Goal: Task Accomplishment & Management: Complete application form

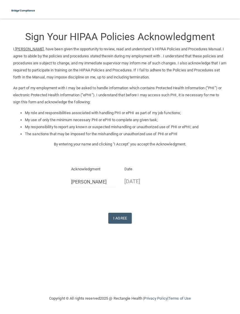
click at [118, 213] on button "I Agree" at bounding box center [119, 218] width 23 height 11
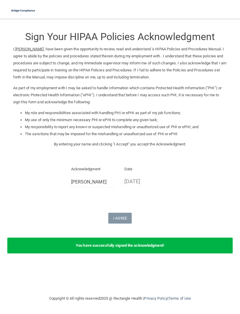
click at [19, 16] on img at bounding box center [23, 11] width 29 height 12
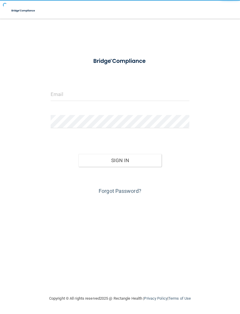
click at [28, 54] on div "Invalid email/password. You don't have permission to access that page. Sign In …" at bounding box center [120, 157] width 216 height 264
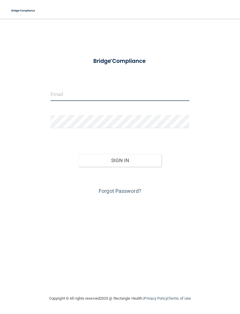
click at [68, 91] on input "email" at bounding box center [120, 94] width 139 height 13
type input "[PERSON_NAME][EMAIL_ADDRESS][DOMAIN_NAME]"
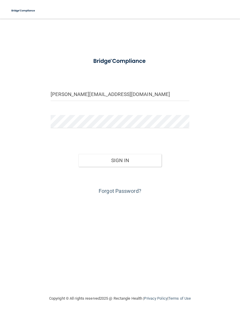
click at [92, 159] on button "Sign In" at bounding box center [119, 160] width 83 height 13
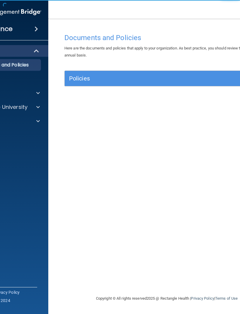
click at [197, 82] on div "Policies" at bounding box center [141, 78] width 153 height 9
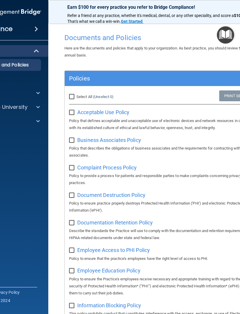
click at [74, 111] on input "checkbox" at bounding box center [72, 112] width 7 height 5
checkbox input "true"
click at [71, 139] on input "checkbox" at bounding box center [72, 140] width 7 height 5
checkbox input "false"
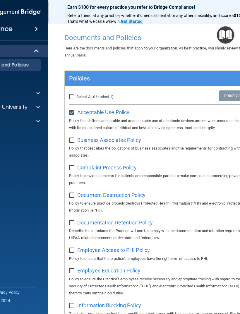
click at [71, 112] on input "checkbox" at bounding box center [72, 112] width 7 height 5
checkbox input "false"
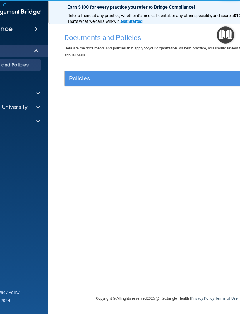
click at [40, 91] on div at bounding box center [37, 93] width 15 height 7
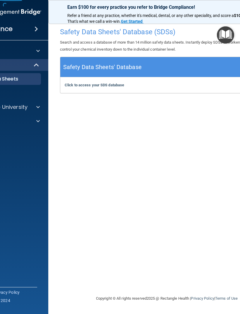
click at [80, 86] on b "Click to access your SDS database" at bounding box center [94, 85] width 59 height 4
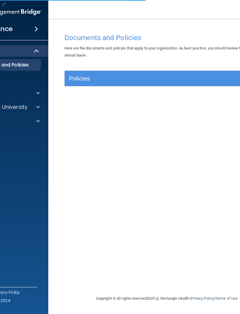
click at [220, 82] on div "Policies" at bounding box center [167, 78] width 204 height 9
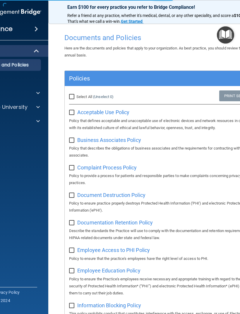
click at [224, 77] on div at bounding box center [243, 77] width 51 height 7
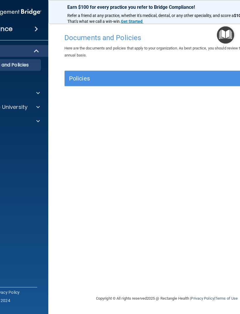
click at [37, 28] on span at bounding box center [37, 28] width 4 height 7
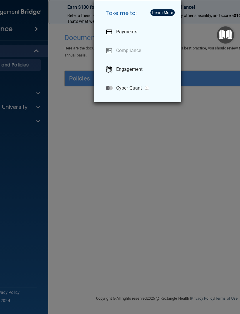
click at [213, 107] on div "Take me to: Payments Compliance Engagement Cyber Quant" at bounding box center [120, 157] width 240 height 314
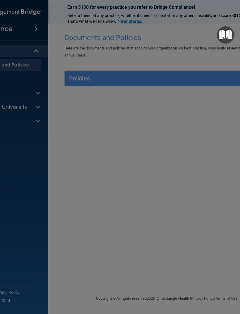
click at [215, 111] on div at bounding box center [120, 157] width 240 height 314
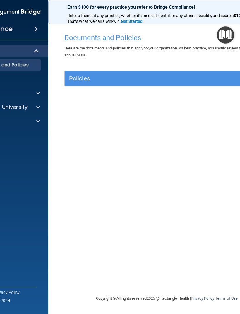
click at [21, 32] on div "Compliance" at bounding box center [2, 29] width 94 height 13
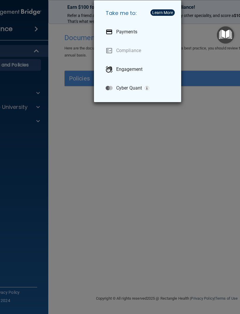
click at [22, 24] on div "Take me to: Payments Compliance Engagement Cyber Quant" at bounding box center [120, 157] width 240 height 314
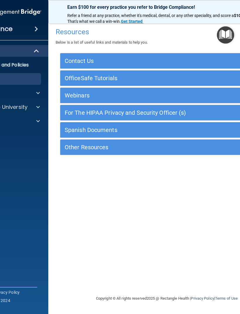
click at [216, 115] on div "For The HIPAA Privacy and Security Officer (s)" at bounding box center [140, 112] width 160 height 9
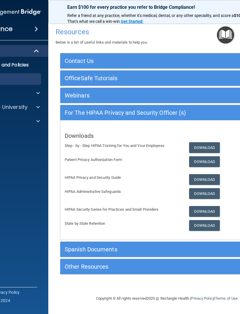
click at [202, 96] on h5 "Webinars" at bounding box center [140, 95] width 151 height 6
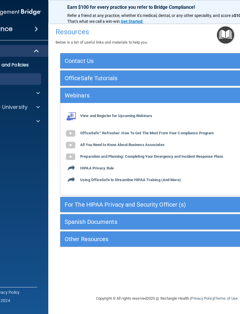
click at [205, 82] on div "OfficeSafe Tutorials" at bounding box center [140, 77] width 160 height 9
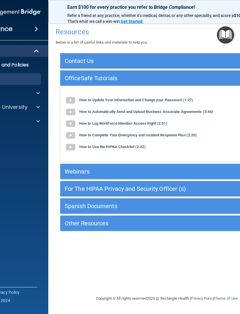
click at [224, 63] on div "Contact Us" at bounding box center [166, 60] width 213 height 9
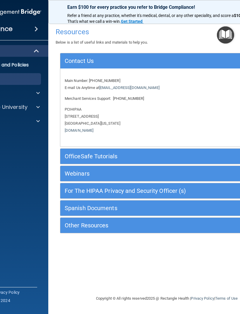
click at [34, 119] on div at bounding box center [37, 121] width 15 height 7
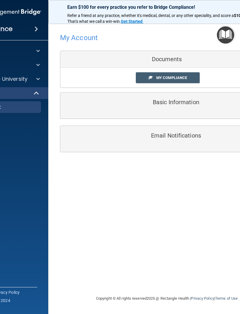
click at [198, 78] on link "My Compliance" at bounding box center [168, 77] width 64 height 11
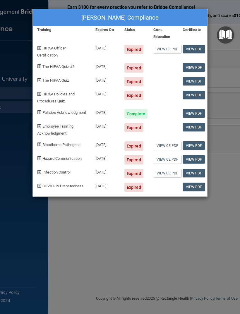
click at [111, 45] on div "[DATE]" at bounding box center [105, 49] width 29 height 18
click at [66, 112] on div "Policies Acknowledgment" at bounding box center [62, 112] width 58 height 14
click at [46, 133] on span "Employee Training Acknowledgment" at bounding box center [55, 129] width 36 height 11
click at [49, 161] on span "Hazard Communication" at bounding box center [61, 158] width 39 height 4
click at [130, 126] on div "Expired" at bounding box center [133, 127] width 19 height 9
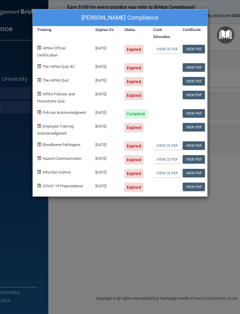
click at [106, 131] on div "09/04/2025" at bounding box center [105, 127] width 29 height 18
click at [134, 83] on div "Expired" at bounding box center [133, 81] width 19 height 9
click at [135, 60] on div "Expired" at bounding box center [134, 66] width 29 height 14
click at [168, 51] on link "View CE PDF" at bounding box center [167, 49] width 28 height 8
click at [43, 46] on span "HIPAA Officer Certification" at bounding box center [51, 51] width 29 height 11
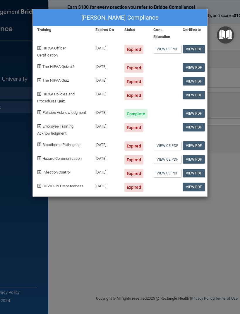
click at [68, 94] on span "HIPAA Policies and Procedures Quiz" at bounding box center [55, 97] width 37 height 11
click at [72, 97] on div "HIPAA Policies and Procedures Quiz" at bounding box center [62, 95] width 58 height 18
click at [197, 52] on link "View PDF" at bounding box center [194, 49] width 23 height 8
click at [226, 84] on div "Kimberly Castillo's Compliance Training Expires On Status Cont. Education Certi…" at bounding box center [120, 157] width 240 height 314
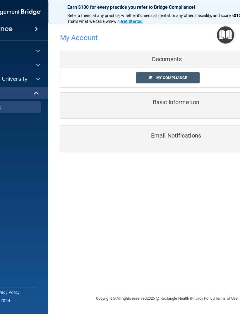
click at [195, 105] on h5 "Basic Information" at bounding box center [167, 102] width 204 height 6
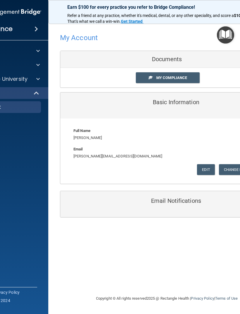
click at [188, 203] on div "Email Notifications" at bounding box center [166, 204] width 213 height 20
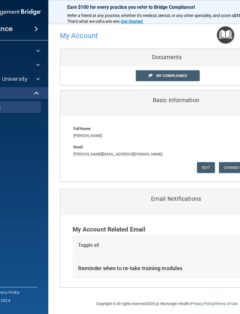
click at [165, 264] on div "Reminder when to re-take training modules" at bounding box center [130, 268] width 104 height 10
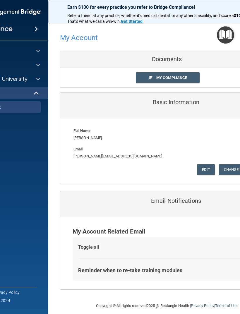
click at [184, 78] on span "My Compliance" at bounding box center [171, 77] width 31 height 4
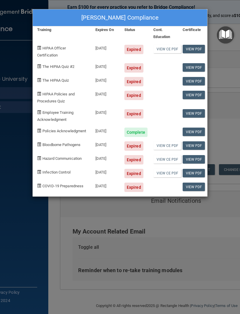
click at [42, 55] on span "HIPAA Officer Certification" at bounding box center [51, 51] width 29 height 11
click at [42, 51] on span "HIPAA Officer Certification" at bounding box center [51, 51] width 29 height 11
click at [230, 107] on div "Kimberly Castillo's Compliance Training Expires On Status Cont. Education Certi…" at bounding box center [120, 157] width 240 height 314
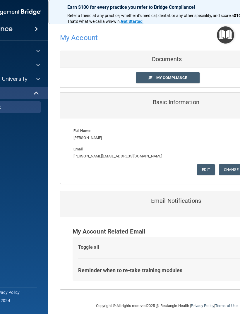
click at [229, 108] on div at bounding box center [120, 157] width 240 height 314
click at [214, 51] on div "Documents" at bounding box center [166, 59] width 213 height 17
click at [222, 37] on img "Open Resource Center" at bounding box center [225, 34] width 17 height 17
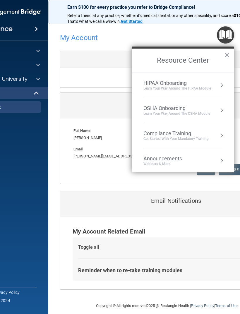
click at [217, 88] on div "HIPAA Onboarding Learn Your Way around the HIPAA module" at bounding box center [182, 85] width 79 height 11
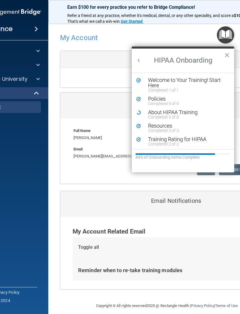
scroll to position [0, 0]
click at [137, 63] on button "Back to Resource Center Home" at bounding box center [139, 60] width 6 height 6
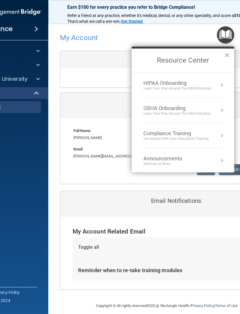
click at [212, 110] on div "OSHA Onboarding Learn your way around the OSHA module" at bounding box center [182, 110] width 79 height 11
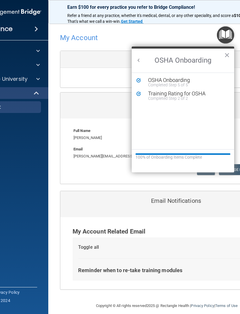
click at [137, 61] on button "Back to Resource Center Home" at bounding box center [139, 60] width 6 height 6
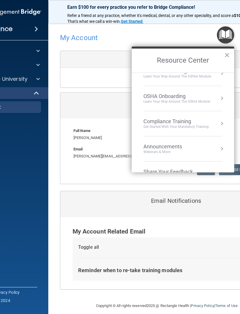
scroll to position [13, 0]
click at [217, 122] on div "Compliance Training Get Started with your mandatory training" at bounding box center [182, 123] width 79 height 11
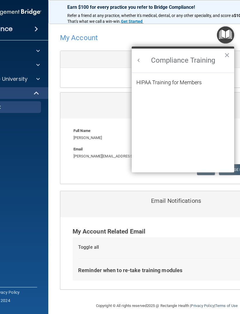
scroll to position [0, 0]
click at [205, 84] on li "HIPAA Training for Members" at bounding box center [182, 86] width 93 height 12
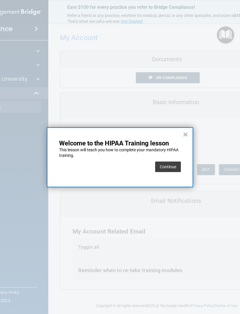
click at [177, 166] on button "Continue" at bounding box center [168, 166] width 26 height 11
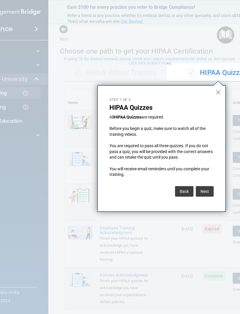
click at [208, 189] on button "Next" at bounding box center [205, 191] width 18 height 11
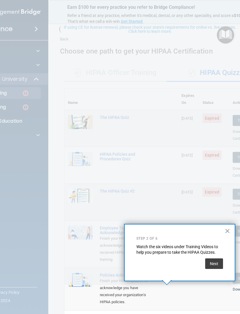
scroll to position [63, 0]
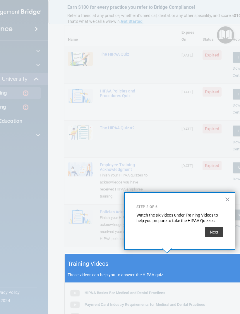
click at [217, 231] on button "Next" at bounding box center [214, 232] width 18 height 11
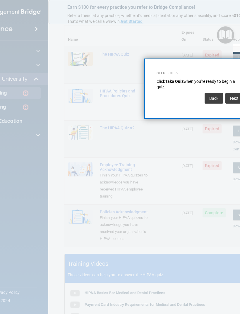
click at [233, 99] on button "Next" at bounding box center [234, 98] width 18 height 11
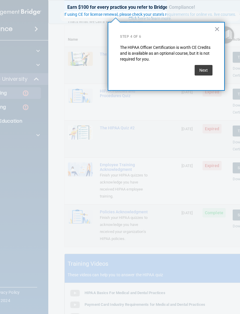
scroll to position [26, 0]
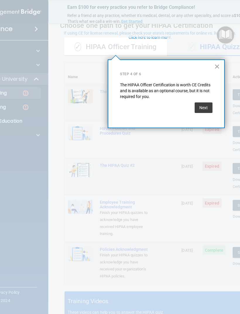
click at [206, 106] on button "Next" at bounding box center [204, 107] width 18 height 11
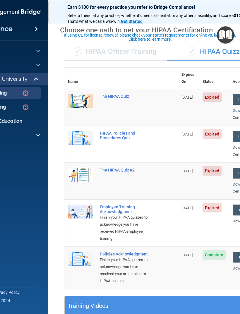
scroll to position [18, 0]
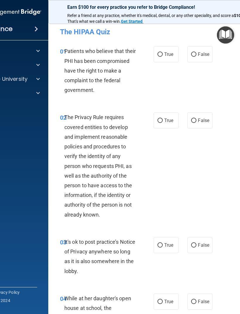
click at [171, 55] on span "True" at bounding box center [168, 54] width 9 height 6
click at [163, 55] on input "True" at bounding box center [159, 54] width 5 height 4
radio input "true"
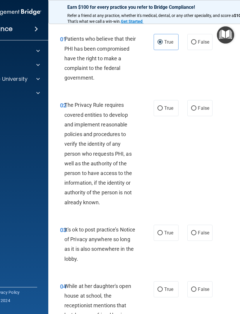
scroll to position [13, 0]
click at [169, 104] on label "True" at bounding box center [166, 108] width 25 height 16
click at [163, 106] on input "True" at bounding box center [159, 108] width 5 height 4
radio input "true"
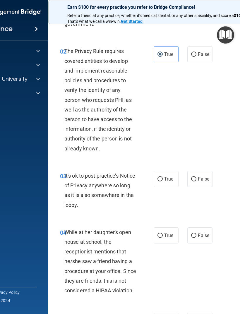
scroll to position [68, 0]
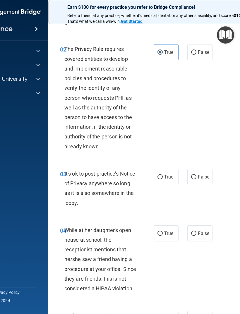
click at [172, 177] on span "True" at bounding box center [168, 177] width 9 height 6
click at [163, 177] on input "True" at bounding box center [159, 177] width 5 height 4
radio input "true"
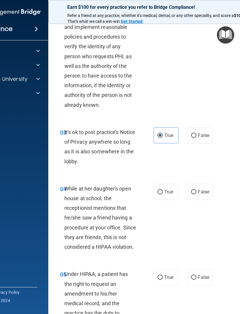
scroll to position [111, 0]
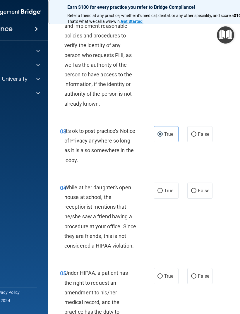
click at [209, 190] on span "False" at bounding box center [203, 191] width 11 height 6
click at [196, 190] on input "False" at bounding box center [193, 191] width 5 height 4
radio input "true"
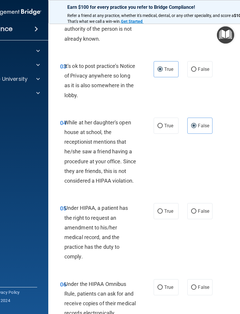
scroll to position [178, 0]
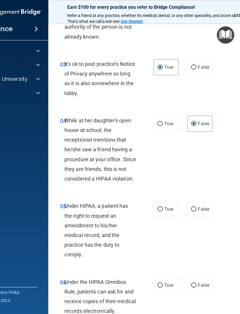
click at [161, 202] on label "True" at bounding box center [166, 209] width 25 height 16
click at [161, 207] on input "True" at bounding box center [159, 209] width 5 height 4
radio input "true"
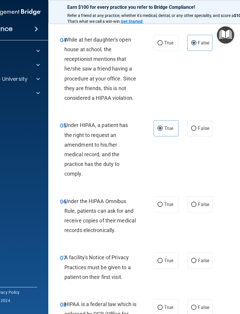
scroll to position [259, 0]
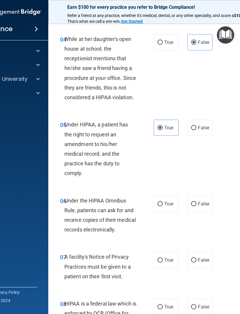
click at [175, 199] on label "True" at bounding box center [166, 204] width 25 height 16
click at [163, 202] on input "True" at bounding box center [159, 204] width 5 height 4
radio input "true"
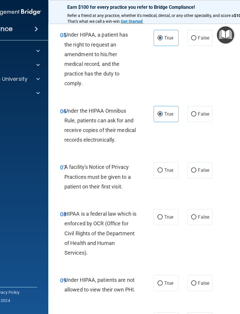
scroll to position [352, 0]
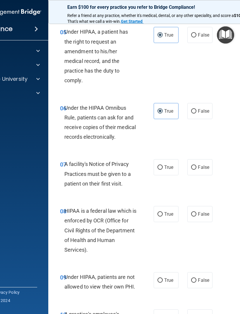
click at [166, 162] on label "True" at bounding box center [166, 167] width 25 height 16
click at [163, 165] on input "True" at bounding box center [159, 167] width 5 height 4
radio input "true"
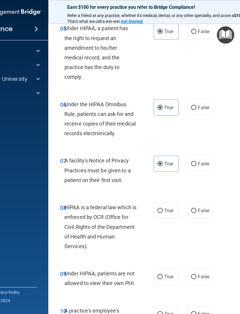
scroll to position [357, 0]
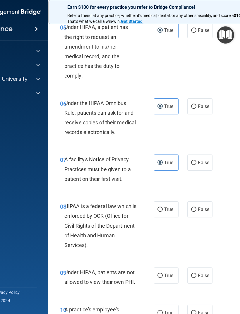
click at [160, 202] on label "True" at bounding box center [166, 209] width 25 height 16
click at [160, 207] on input "True" at bounding box center [159, 209] width 5 height 4
radio input "true"
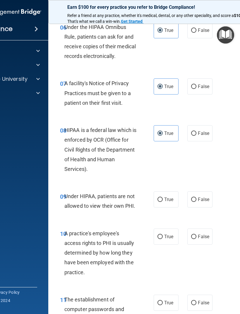
scroll to position [433, 0]
click at [196, 194] on label "False" at bounding box center [199, 199] width 25 height 16
click at [196, 197] on input "False" at bounding box center [193, 199] width 5 height 4
radio input "true"
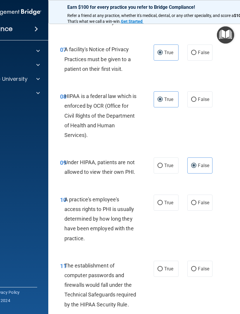
scroll to position [468, 0]
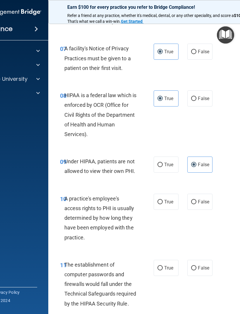
click at [207, 202] on label "False" at bounding box center [199, 202] width 25 height 16
click at [196, 202] on input "False" at bounding box center [193, 202] width 5 height 4
radio input "true"
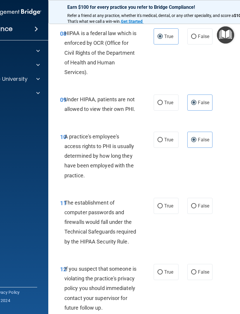
scroll to position [530, 0]
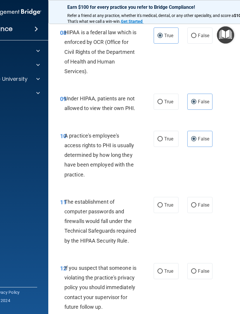
click at [155, 201] on label "True" at bounding box center [166, 205] width 25 height 16
click at [157, 203] on input "True" at bounding box center [159, 205] width 5 height 4
radio input "true"
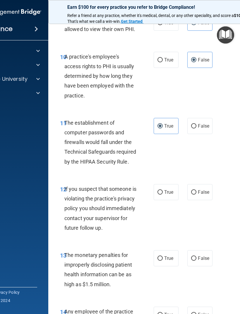
scroll to position [613, 0]
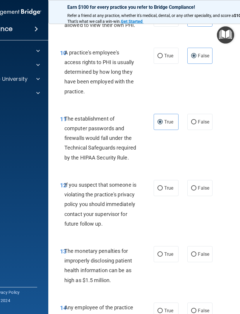
click at [164, 191] on label "True" at bounding box center [166, 188] width 25 height 16
click at [163, 190] on input "True" at bounding box center [159, 188] width 5 height 4
radio input "true"
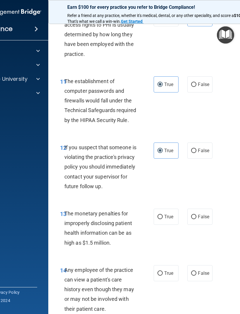
scroll to position [652, 0]
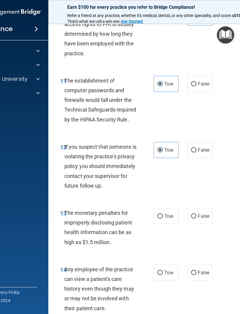
click at [167, 219] on span "True" at bounding box center [168, 216] width 9 height 6
click at [163, 219] on input "True" at bounding box center [159, 216] width 5 height 4
radio input "true"
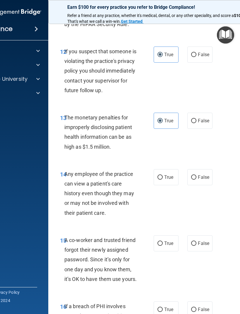
scroll to position [750, 0]
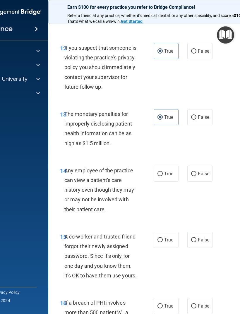
click at [201, 176] on span "False" at bounding box center [203, 174] width 11 height 6
click at [196, 176] on input "False" at bounding box center [193, 174] width 5 height 4
radio input "true"
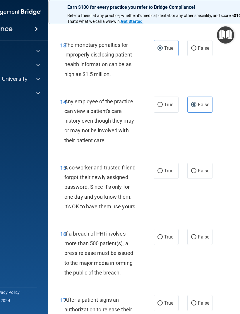
scroll to position [822, 0]
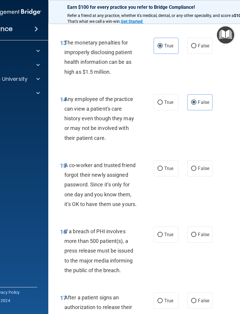
click at [201, 170] on label "False" at bounding box center [199, 168] width 25 height 16
click at [196, 170] on input "False" at bounding box center [193, 168] width 5 height 4
radio input "true"
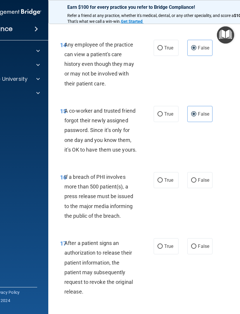
scroll to position [878, 0]
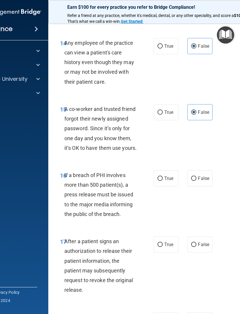
click at [170, 181] on span "True" at bounding box center [168, 179] width 9 height 6
click at [163, 181] on input "True" at bounding box center [159, 178] width 5 height 4
radio input "true"
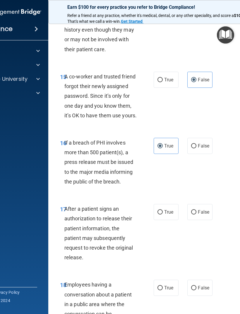
scroll to position [962, 0]
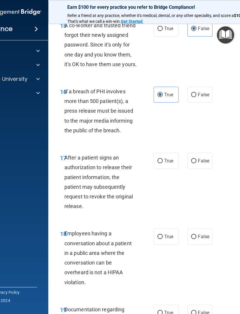
click at [161, 163] on input "True" at bounding box center [159, 161] width 5 height 4
radio input "true"
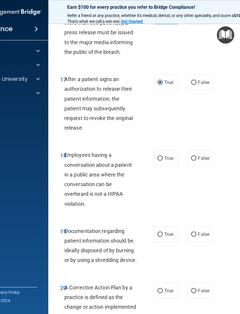
scroll to position [1041, 0]
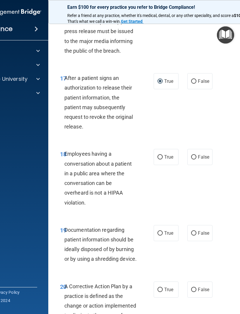
click at [200, 160] on span "False" at bounding box center [203, 157] width 11 height 6
click at [196, 159] on input "False" at bounding box center [193, 157] width 5 height 4
radio input "true"
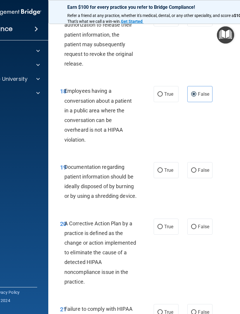
scroll to position [1105, 0]
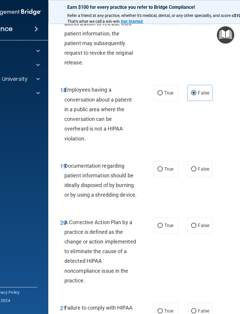
click at [157, 171] on input "True" at bounding box center [159, 169] width 5 height 4
radio input "true"
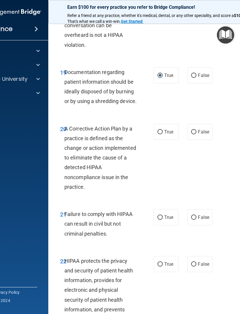
scroll to position [1199, 0]
click at [162, 134] on input "True" at bounding box center [159, 132] width 5 height 4
radio input "true"
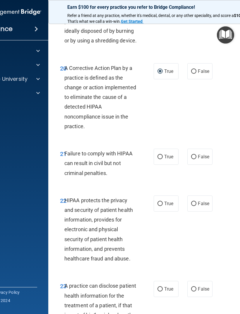
scroll to position [1261, 0]
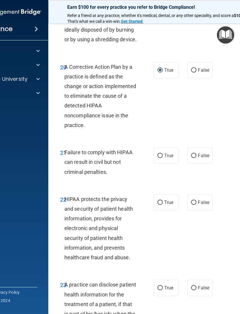
click at [158, 158] on input "True" at bounding box center [159, 156] width 5 height 4
radio input "true"
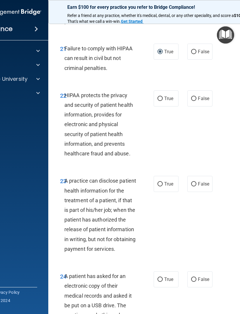
scroll to position [1344, 0]
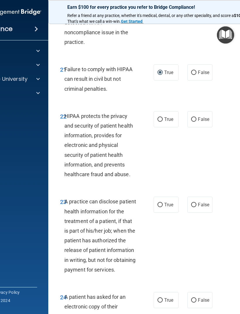
click at [168, 127] on label "True" at bounding box center [166, 119] width 25 height 16
click at [163, 122] on input "True" at bounding box center [159, 119] width 5 height 4
radio input "true"
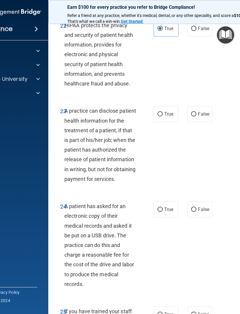
scroll to position [1435, 0]
click at [162, 122] on label "True" at bounding box center [166, 114] width 25 height 16
click at [162, 116] on input "True" at bounding box center [159, 114] width 5 height 4
radio input "true"
click at [199, 116] on span "False" at bounding box center [203, 114] width 11 height 6
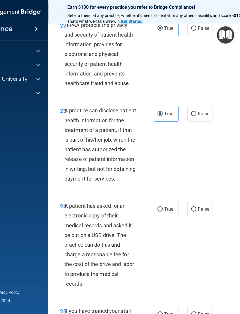
click at [196, 116] on input "False" at bounding box center [193, 114] width 5 height 4
radio input "true"
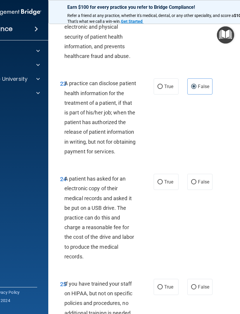
scroll to position [1465, 0]
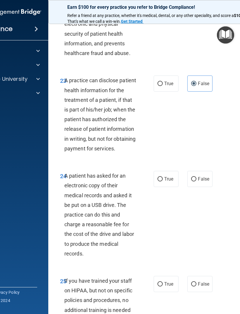
click at [160, 86] on input "True" at bounding box center [159, 84] width 5 height 4
radio input "true"
radio input "false"
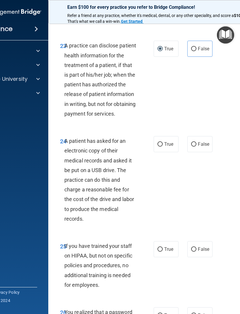
scroll to position [1501, 0]
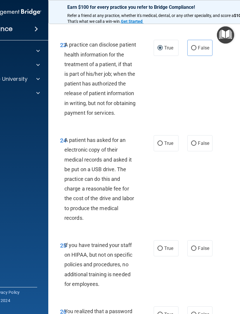
click at [168, 146] on span "True" at bounding box center [168, 143] width 9 height 6
click at [163, 146] on input "True" at bounding box center [159, 143] width 5 height 4
radio input "true"
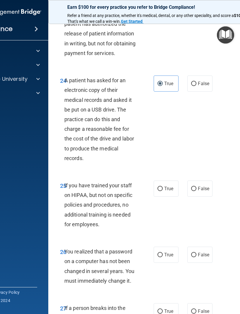
scroll to position [1561, 0]
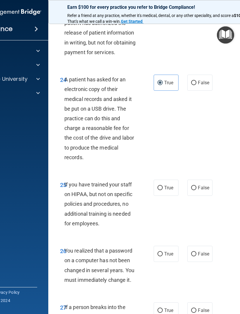
click at [198, 196] on label "False" at bounding box center [199, 188] width 25 height 16
click at [196, 190] on input "False" at bounding box center [193, 188] width 5 height 4
radio input "true"
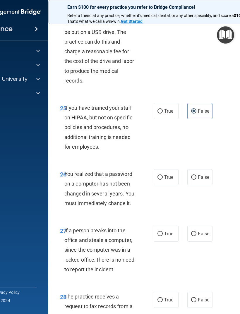
scroll to position [1638, 0]
click at [159, 185] on label "True" at bounding box center [166, 177] width 25 height 16
click at [159, 179] on input "True" at bounding box center [159, 177] width 5 height 4
radio input "true"
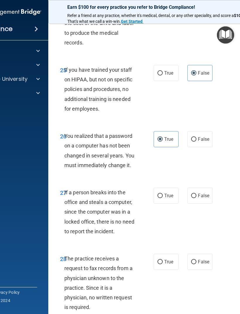
scroll to position [1676, 0]
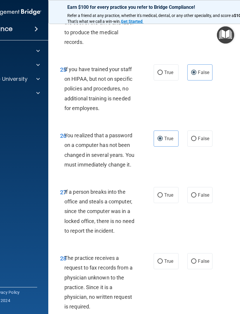
click at [204, 198] on span "False" at bounding box center [203, 195] width 11 height 6
click at [196, 197] on input "False" at bounding box center [193, 195] width 5 height 4
radio input "true"
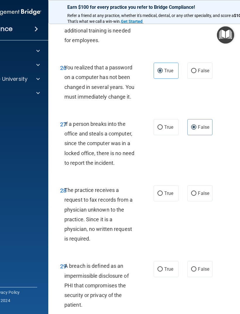
scroll to position [1744, 0]
click at [206, 201] on label "False" at bounding box center [199, 193] width 25 height 16
click at [196, 195] on input "False" at bounding box center [193, 193] width 5 height 4
radio input "true"
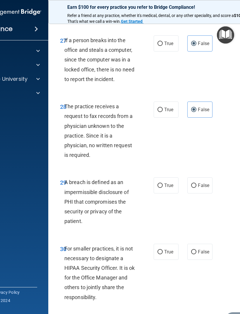
scroll to position [1830, 0]
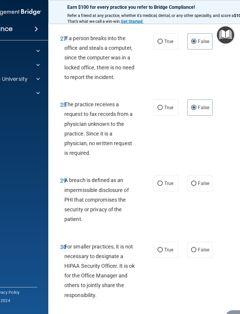
click at [161, 186] on input "True" at bounding box center [159, 183] width 5 height 4
radio input "true"
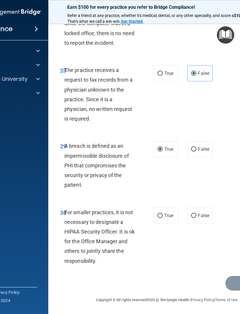
scroll to position [1880, 0]
click at [210, 224] on label "False" at bounding box center [199, 215] width 25 height 16
click at [196, 218] on input "False" at bounding box center [193, 216] width 5 height 4
radio input "true"
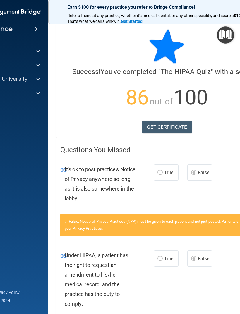
click at [173, 127] on link "GET CERTIFICATE" at bounding box center [167, 127] width 50 height 13
click at [227, 34] on img "Open Resource Center" at bounding box center [225, 34] width 17 height 17
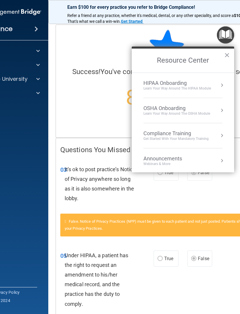
click at [214, 137] on div "Compliance Training Get Started with your mandatory training" at bounding box center [182, 135] width 79 height 11
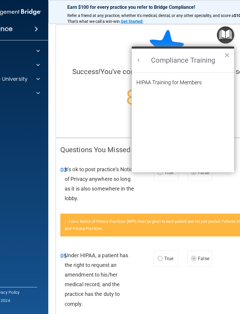
click at [197, 84] on div "HIPAA Training for Members" at bounding box center [168, 82] width 65 height 5
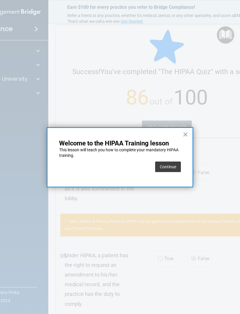
click at [174, 163] on button "Continue" at bounding box center [168, 166] width 26 height 11
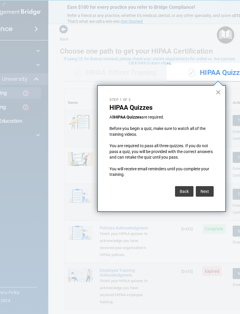
click at [207, 193] on button "Next" at bounding box center [205, 191] width 18 height 11
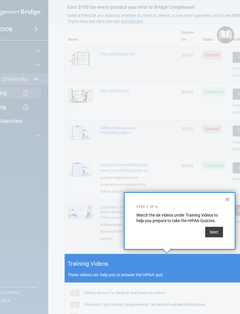
click at [215, 230] on button "Next" at bounding box center [214, 232] width 18 height 11
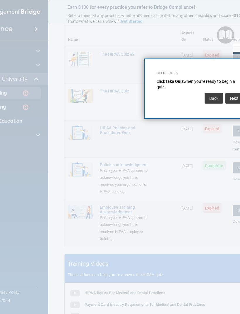
click at [233, 99] on button "Next" at bounding box center [234, 98] width 18 height 11
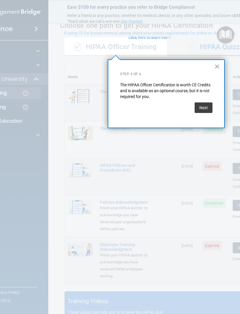
click at [201, 108] on button "Next" at bounding box center [204, 107] width 18 height 11
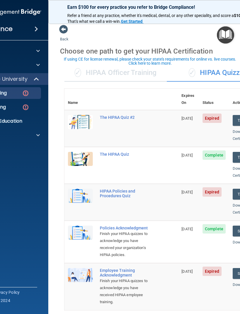
scroll to position [0, 0]
click at [140, 74] on div "✓ HIPAA Officer Training" at bounding box center [115, 73] width 102 height 18
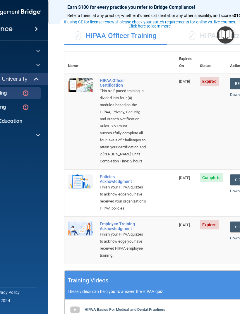
scroll to position [42, 0]
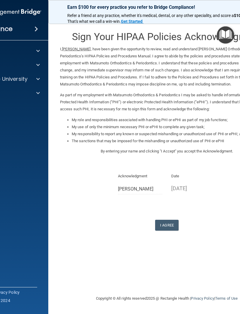
click at [169, 220] on button "I Agree" at bounding box center [166, 225] width 23 height 11
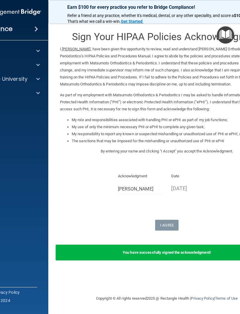
click at [231, 33] on img "Open Resource Center" at bounding box center [225, 34] width 17 height 17
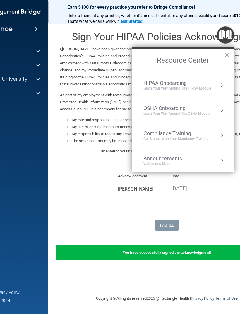
click at [225, 35] on img "Open Resource Center" at bounding box center [225, 34] width 17 height 17
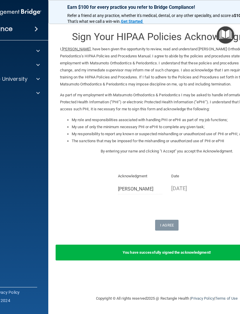
click at [226, 32] on img "Open Resource Center" at bounding box center [225, 34] width 17 height 17
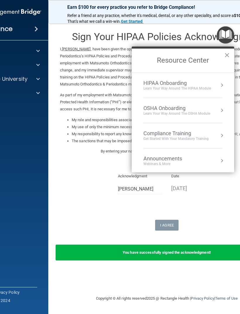
click at [197, 134] on div "Compliance Training" at bounding box center [175, 133] width 65 height 6
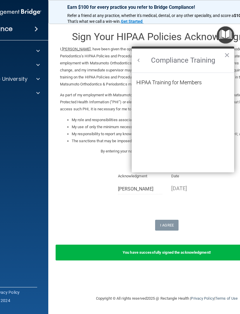
click at [196, 82] on div "HIPAA Training for Members" at bounding box center [168, 82] width 65 height 5
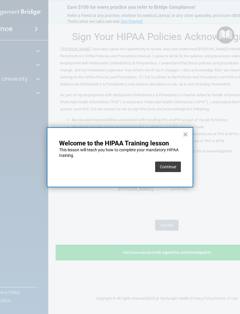
click at [174, 163] on button "Continue" at bounding box center [168, 166] width 26 height 11
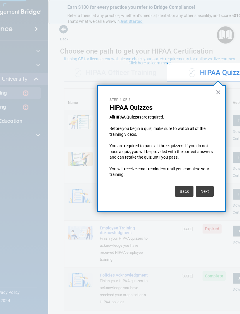
click at [215, 94] on button "×" at bounding box center [218, 91] width 6 height 9
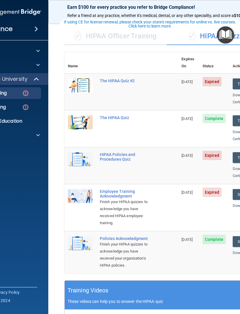
scroll to position [37, 0]
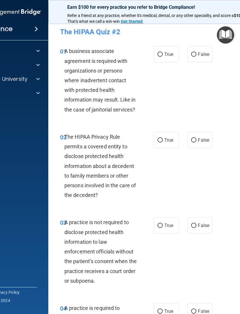
click at [168, 54] on span "True" at bounding box center [168, 54] width 9 height 6
click at [163, 54] on input "True" at bounding box center [159, 54] width 5 height 4
radio input "true"
click at [162, 138] on input "True" at bounding box center [159, 140] width 5 height 4
radio input "true"
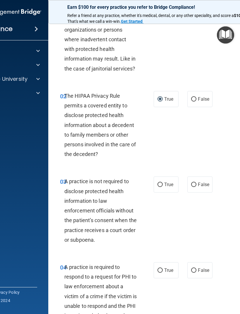
scroll to position [42, 0]
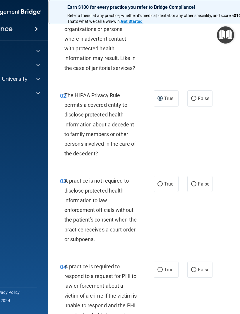
click at [162, 182] on input "True" at bounding box center [159, 184] width 5 height 4
radio input "true"
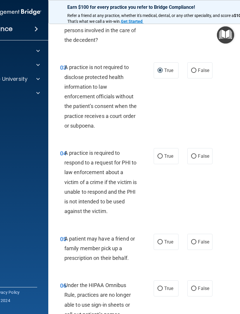
scroll to position [164, 0]
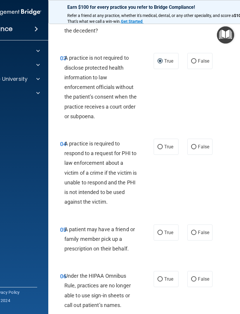
click at [162, 145] on input "True" at bounding box center [159, 147] width 5 height 4
radio input "true"
click at [205, 142] on label "False" at bounding box center [199, 147] width 25 height 16
click at [196, 145] on input "False" at bounding box center [193, 147] width 5 height 4
radio input "true"
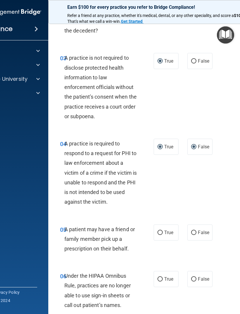
radio input "false"
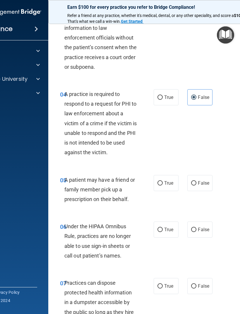
scroll to position [215, 0]
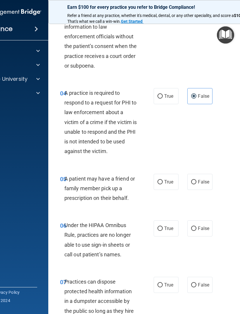
click at [199, 177] on label "False" at bounding box center [199, 182] width 25 height 16
click at [196, 180] on input "False" at bounding box center [193, 182] width 5 height 4
radio input "true"
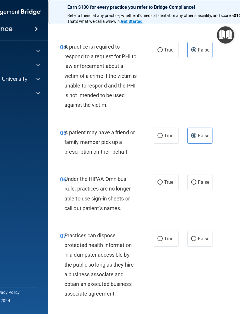
scroll to position [262, 0]
click at [202, 182] on span "False" at bounding box center [203, 182] width 11 height 6
click at [196, 182] on input "False" at bounding box center [193, 182] width 5 height 4
radio input "true"
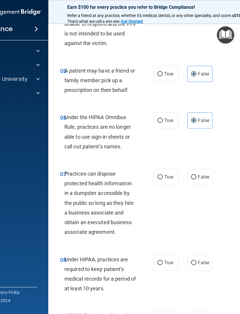
scroll to position [324, 0]
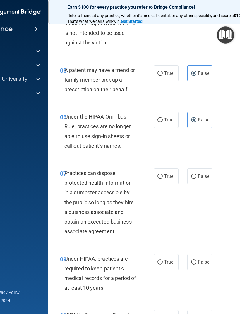
click at [206, 173] on span "False" at bounding box center [203, 176] width 11 height 6
click at [196, 174] on input "False" at bounding box center [193, 176] width 5 height 4
radio input "true"
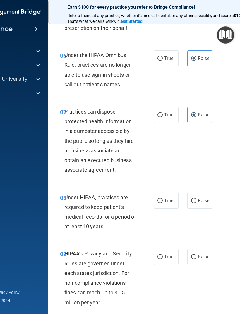
scroll to position [389, 0]
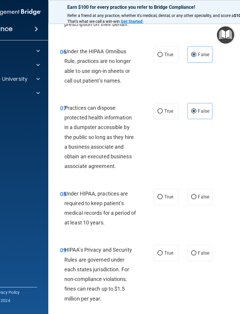
click at [165, 194] on span "True" at bounding box center [168, 197] width 9 height 6
click at [163, 195] on input "True" at bounding box center [159, 197] width 5 height 4
radio input "true"
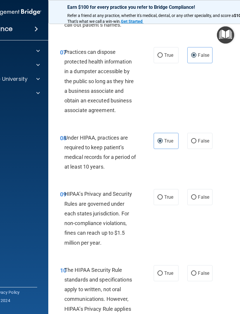
scroll to position [445, 0]
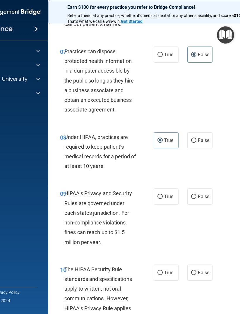
click at [166, 195] on span "True" at bounding box center [168, 197] width 9 height 6
click at [163, 195] on input "True" at bounding box center [159, 197] width 5 height 4
radio input "true"
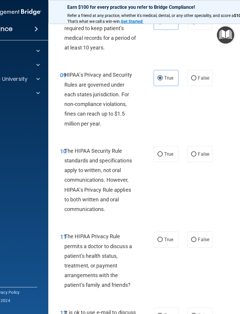
scroll to position [567, 0]
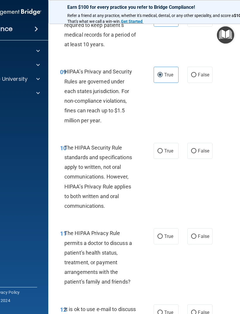
click at [166, 155] on label "True" at bounding box center [166, 151] width 25 height 16
click at [163, 153] on input "True" at bounding box center [159, 151] width 5 height 4
radio input "true"
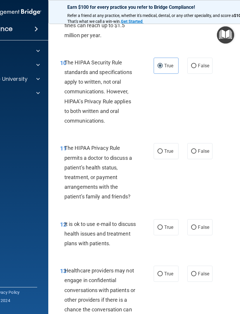
scroll to position [652, 0]
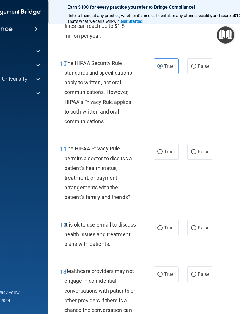
click at [203, 144] on label "False" at bounding box center [199, 152] width 25 height 16
click at [196, 150] on input "False" at bounding box center [193, 152] width 5 height 4
radio input "true"
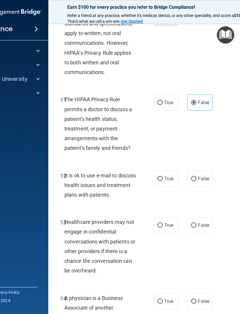
scroll to position [700, 0]
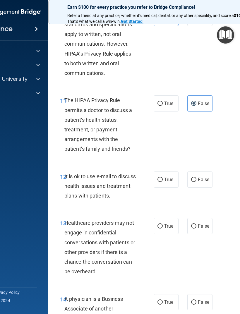
click at [200, 177] on span "False" at bounding box center [203, 180] width 11 height 6
click at [196, 178] on input "False" at bounding box center [193, 180] width 5 height 4
radio input "true"
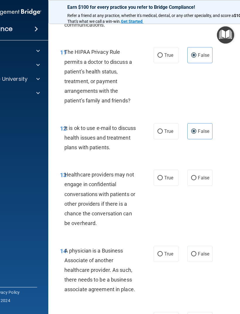
scroll to position [748, 0]
click at [202, 175] on span "False" at bounding box center [203, 178] width 11 height 6
click at [196, 176] on input "False" at bounding box center [193, 178] width 5 height 4
radio input "true"
click at [165, 175] on span "True" at bounding box center [168, 178] width 9 height 6
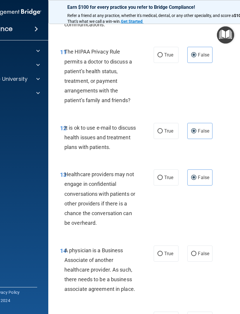
click at [163, 176] on input "True" at bounding box center [159, 178] width 5 height 4
radio input "true"
radio input "false"
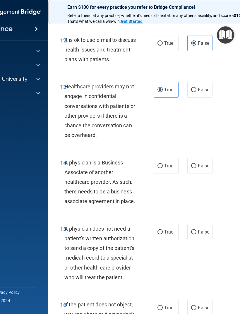
scroll to position [836, 0]
click at [169, 157] on label "True" at bounding box center [166, 165] width 25 height 16
click at [163, 164] on input "True" at bounding box center [159, 166] width 5 height 4
radio input "true"
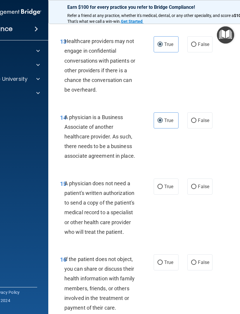
scroll to position [889, 0]
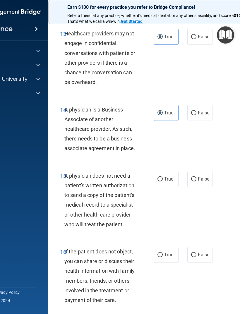
click at [201, 177] on label "False" at bounding box center [199, 179] width 25 height 16
click at [196, 177] on input "False" at bounding box center [193, 179] width 5 height 4
radio input "true"
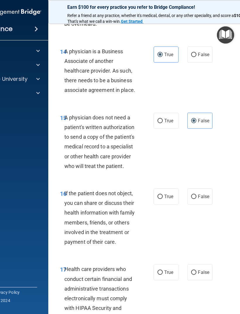
scroll to position [951, 0]
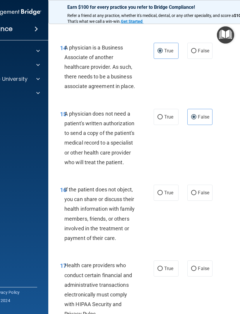
click at [167, 190] on label "True" at bounding box center [166, 193] width 25 height 16
click at [163, 191] on input "True" at bounding box center [159, 193] width 5 height 4
radio input "true"
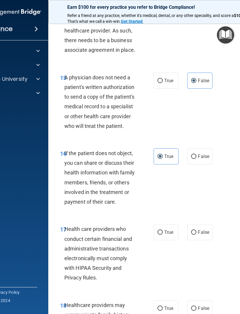
scroll to position [990, 0]
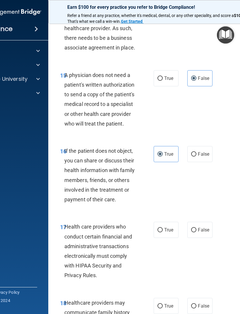
click at [166, 227] on span "True" at bounding box center [168, 230] width 9 height 6
click at [163, 228] on input "True" at bounding box center [159, 230] width 5 height 4
radio input "true"
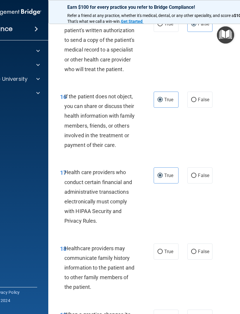
scroll to position [1049, 0]
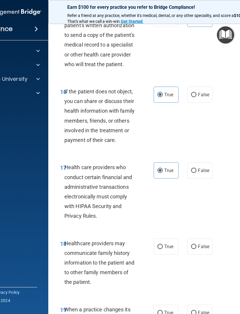
click at [207, 244] on span "False" at bounding box center [203, 247] width 11 height 6
click at [196, 245] on input "False" at bounding box center [193, 247] width 5 height 4
radio input "true"
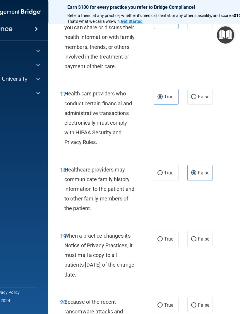
scroll to position [1129, 0]
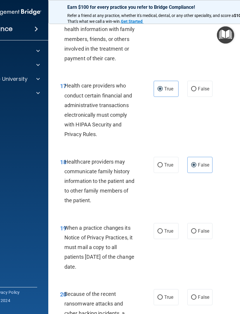
click at [172, 223] on label "True" at bounding box center [166, 231] width 25 height 16
click at [163, 229] on input "True" at bounding box center [159, 231] width 5 height 4
radio input "true"
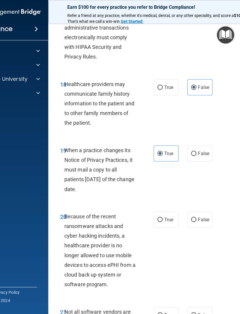
scroll to position [1209, 0]
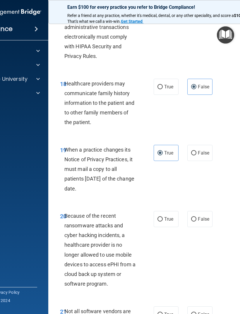
click at [170, 216] on span "True" at bounding box center [168, 219] width 9 height 6
click at [163, 217] on input "True" at bounding box center [159, 219] width 5 height 4
radio input "true"
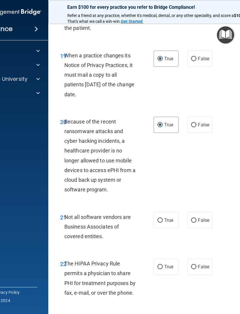
scroll to position [1306, 0]
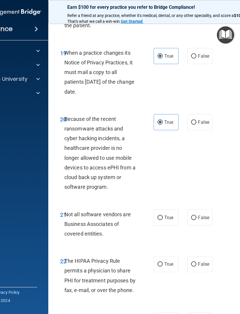
click at [173, 215] on span "True" at bounding box center [168, 218] width 9 height 6
click at [163, 216] on input "True" at bounding box center [159, 218] width 5 height 4
radio input "true"
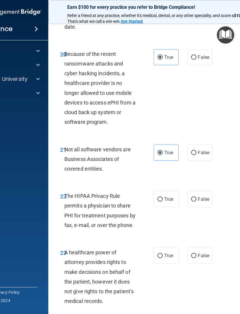
scroll to position [1389, 0]
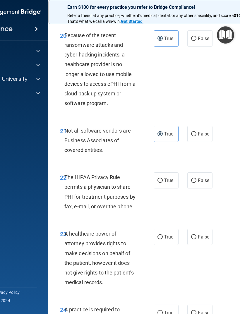
click at [207, 165] on div "22 The HIPAA Privacy Rule permits a physician to share PHI for treatment purpos…" at bounding box center [167, 193] width 222 height 56
click at [206, 172] on label "False" at bounding box center [199, 180] width 25 height 16
click at [196, 178] on input "False" at bounding box center [193, 180] width 5 height 4
radio input "true"
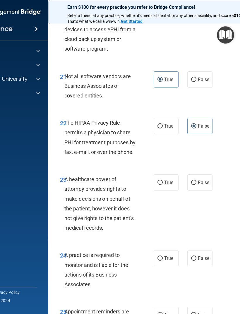
scroll to position [1446, 0]
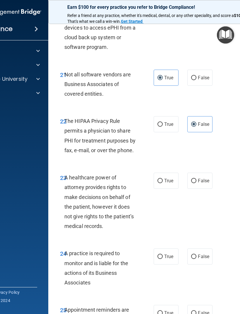
click at [169, 177] on label "True" at bounding box center [166, 181] width 25 height 16
click at [163, 179] on input "True" at bounding box center [159, 181] width 5 height 4
radio input "true"
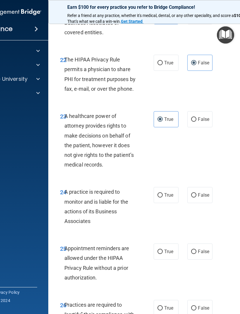
scroll to position [1506, 0]
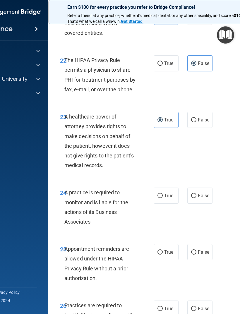
click at [173, 193] on span "True" at bounding box center [168, 196] width 9 height 6
click at [163, 194] on input "True" at bounding box center [159, 196] width 5 height 4
radio input "true"
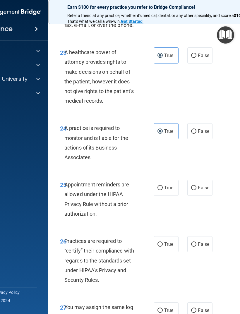
scroll to position [1572, 0]
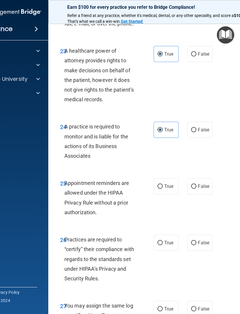
click at [173, 183] on span "True" at bounding box center [168, 186] width 9 height 6
click at [163, 184] on input "True" at bounding box center [159, 186] width 5 height 4
radio input "true"
click at [205, 178] on label "False" at bounding box center [199, 186] width 25 height 16
click at [196, 184] on input "False" at bounding box center [193, 186] width 5 height 4
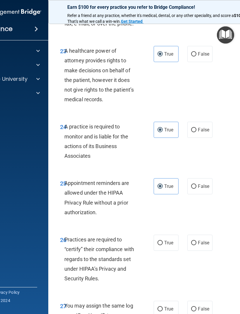
radio input "true"
radio input "false"
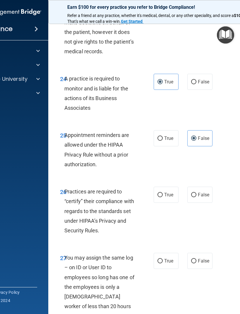
scroll to position [1622, 0]
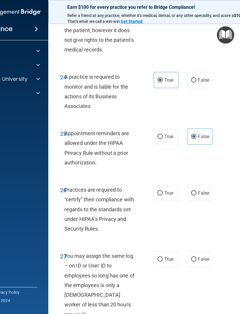
click at [173, 190] on span "True" at bounding box center [168, 193] width 9 height 6
click at [163, 191] on input "True" at bounding box center [159, 193] width 5 height 4
radio input "true"
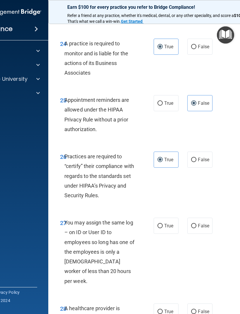
scroll to position [1657, 0]
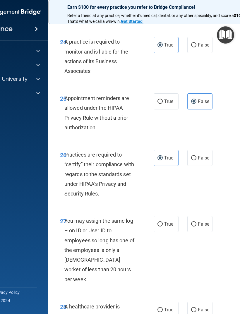
click at [211, 216] on label "False" at bounding box center [199, 224] width 25 height 16
click at [196, 222] on input "False" at bounding box center [193, 224] width 5 height 4
radio input "true"
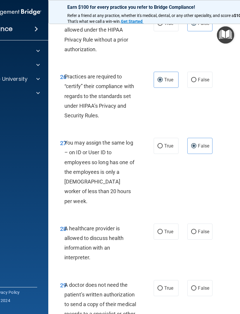
scroll to position [1735, 0]
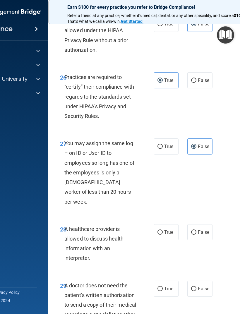
click at [212, 224] on label "False" at bounding box center [199, 232] width 25 height 16
click at [196, 230] on input "False" at bounding box center [193, 232] width 5 height 4
radio input "true"
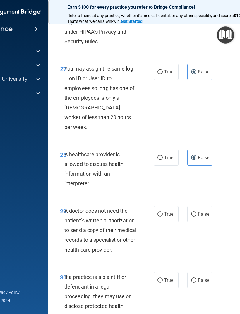
scroll to position [1809, 0]
click at [203, 211] on span "False" at bounding box center [203, 214] width 11 height 6
click at [196, 212] on input "False" at bounding box center [193, 214] width 5 height 4
radio input "true"
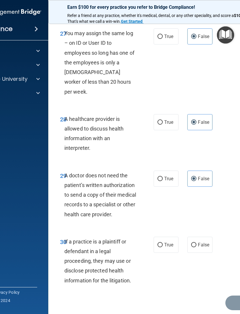
scroll to position [1844, 0]
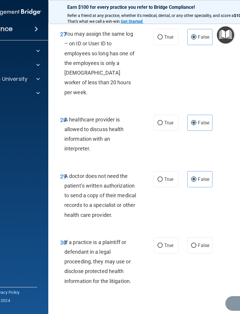
click at [172, 243] on span "True" at bounding box center [168, 246] width 9 height 6
click at [163, 243] on input "True" at bounding box center [159, 245] width 5 height 4
radio input "true"
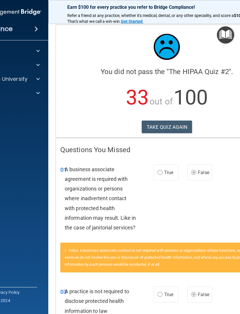
scroll to position [0, 0]
click at [178, 121] on button "TAKE QUIZ AGAIN" at bounding box center [167, 127] width 51 height 13
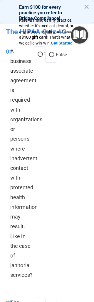
click at [39, 58] on label "True" at bounding box center [39, 54] width 11 height 16
click at [39, 57] on input "True" at bounding box center [39, 54] width 5 height 4
radio input "true"
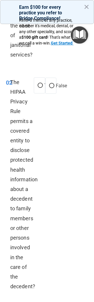
scroll to position [220, 0]
click at [39, 83] on input "True" at bounding box center [39, 85] width 5 height 4
radio input "true"
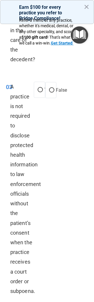
scroll to position [449, 0]
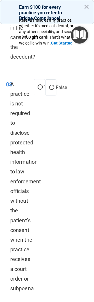
click at [51, 85] on input "False" at bounding box center [51, 87] width 5 height 4
radio input "true"
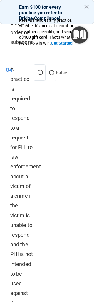
scroll to position [696, 0]
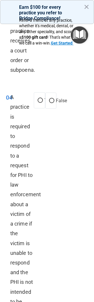
click at [38, 98] on input "True" at bounding box center [39, 100] width 5 height 4
radio input "true"
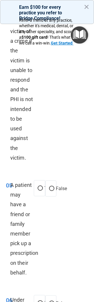
scroll to position [857, 0]
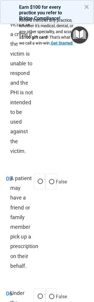
click at [52, 184] on input "False" at bounding box center [51, 182] width 5 height 4
radio input "true"
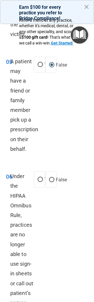
click at [38, 177] on input "True" at bounding box center [39, 179] width 5 height 4
radio input "true"
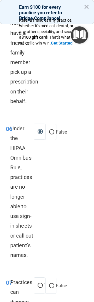
scroll to position [1027, 0]
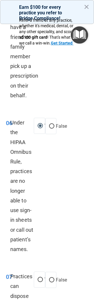
click at [52, 124] on input "False" at bounding box center [51, 126] width 5 height 4
radio input "true"
radio input "false"
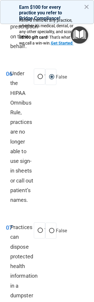
scroll to position [1077, 0]
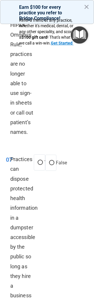
click at [50, 161] on input "False" at bounding box center [51, 163] width 5 height 4
radio input "true"
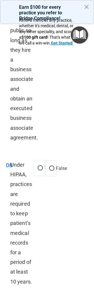
scroll to position [1371, 0]
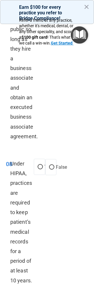
click at [35, 161] on label "True" at bounding box center [39, 167] width 11 height 16
click at [37, 165] on input "True" at bounding box center [39, 167] width 5 height 4
radio input "true"
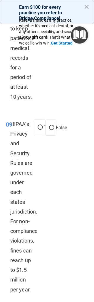
scroll to position [1561, 0]
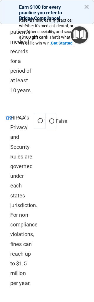
click at [40, 119] on input "True" at bounding box center [39, 121] width 5 height 4
radio input "true"
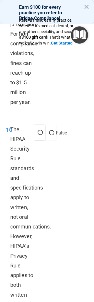
scroll to position [1749, 0]
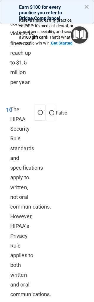
click at [38, 111] on input "True" at bounding box center [39, 113] width 5 height 4
radio input "true"
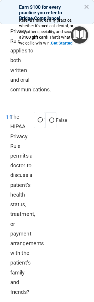
scroll to position [1967, 0]
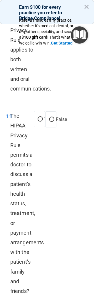
click at [36, 111] on label "True" at bounding box center [39, 119] width 11 height 16
click at [37, 117] on input "True" at bounding box center [39, 119] width 5 height 4
radio input "true"
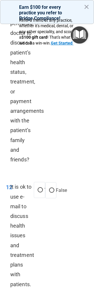
scroll to position [2099, 0]
click at [52, 188] on input "False" at bounding box center [51, 190] width 5 height 4
radio input "true"
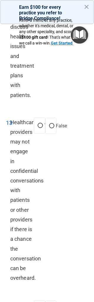
scroll to position [2287, 0]
click at [38, 124] on input "True" at bounding box center [39, 126] width 5 height 4
radio input "true"
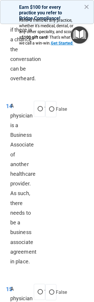
scroll to position [2487, 0]
click at [39, 107] on input "True" at bounding box center [39, 109] width 5 height 4
radio input "true"
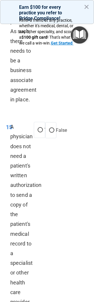
scroll to position [2668, 0]
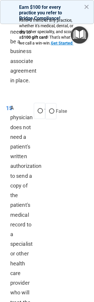
click at [49, 103] on label "False" at bounding box center [50, 111] width 11 height 16
click at [49, 109] on input "False" at bounding box center [51, 111] width 5 height 4
radio input "true"
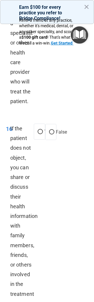
scroll to position [2878, 0]
click at [35, 123] on label "True" at bounding box center [39, 131] width 11 height 16
click at [37, 129] on input "True" at bounding box center [39, 131] width 5 height 4
radio input "true"
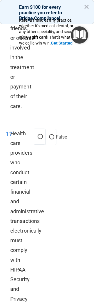
scroll to position [3105, 0]
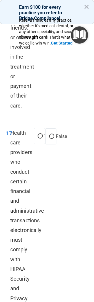
click at [41, 134] on input "True" at bounding box center [39, 136] width 5 height 4
radio input "true"
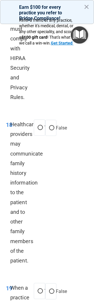
scroll to position [3330, 0]
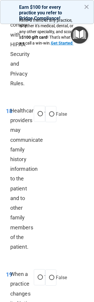
click at [52, 112] on input "False" at bounding box center [51, 114] width 5 height 4
radio input "true"
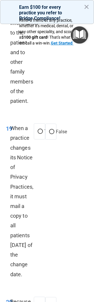
scroll to position [3477, 0]
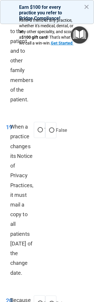
click at [36, 122] on label "True" at bounding box center [39, 130] width 11 height 16
click at [37, 128] on input "True" at bounding box center [39, 130] width 5 height 4
radio input "true"
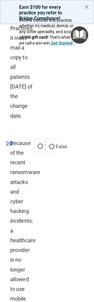
scroll to position [3634, 0]
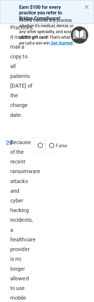
click at [35, 137] on label "True" at bounding box center [39, 145] width 11 height 16
click at [37, 143] on input "True" at bounding box center [39, 145] width 5 height 4
radio input "true"
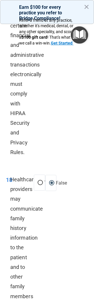
scroll to position [3087, 0]
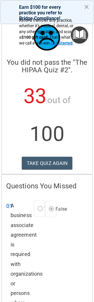
scroll to position [8, 0]
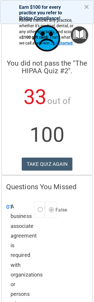
click at [24, 164] on button "TAKE QUIZ AGAIN" at bounding box center [47, 163] width 51 height 13
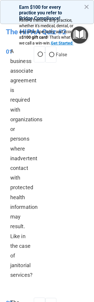
click at [51, 53] on input "False" at bounding box center [51, 55] width 5 height 4
radio input "true"
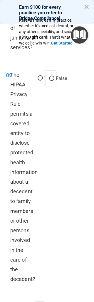
scroll to position [228, 0]
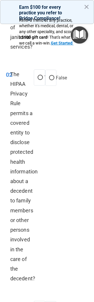
click at [42, 77] on input "True" at bounding box center [39, 77] width 5 height 4
radio input "true"
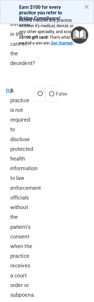
scroll to position [446, 0]
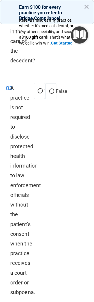
click at [51, 89] on input "False" at bounding box center [51, 91] width 5 height 4
radio input "true"
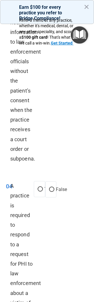
scroll to position [583, 0]
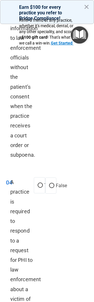
click at [35, 182] on label "True" at bounding box center [39, 185] width 11 height 16
click at [37, 183] on input "True" at bounding box center [39, 185] width 5 height 4
radio input "true"
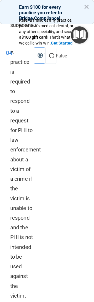
scroll to position [713, 0]
click at [22, 270] on div "A practice is required to respond to a request for PHI to law enforcement about…" at bounding box center [24, 173] width 28 height 253
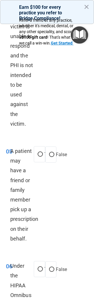
scroll to position [884, 0]
click at [38, 156] on input "True" at bounding box center [39, 154] width 5 height 4
radio input "true"
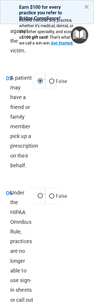
scroll to position [958, 0]
click at [52, 194] on input "False" at bounding box center [51, 196] width 5 height 4
radio input "true"
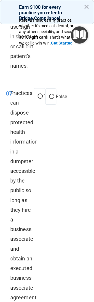
scroll to position [1216, 0]
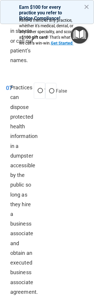
click at [55, 91] on label "False" at bounding box center [50, 91] width 11 height 16
click at [54, 91] on input "False" at bounding box center [51, 91] width 5 height 4
radio input "true"
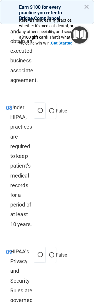
scroll to position [1438, 0]
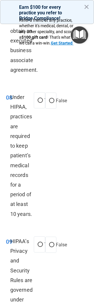
click at [54, 99] on input "False" at bounding box center [51, 101] width 5 height 4
radio input "true"
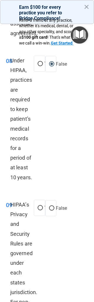
scroll to position [1504, 0]
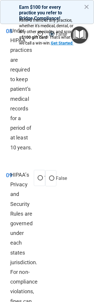
click at [54, 176] on input "False" at bounding box center [51, 178] width 5 height 4
radio input "true"
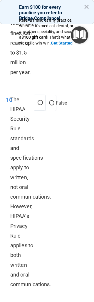
scroll to position [1773, 0]
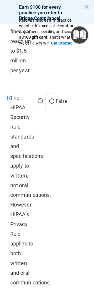
click at [39, 99] on input "True" at bounding box center [39, 101] width 5 height 4
radio input "true"
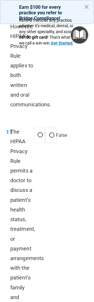
scroll to position [1952, 0]
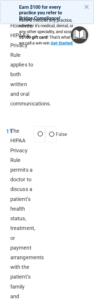
click at [42, 132] on input "True" at bounding box center [39, 134] width 5 height 4
radio input "true"
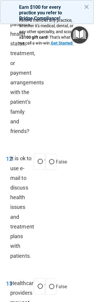
scroll to position [2148, 0]
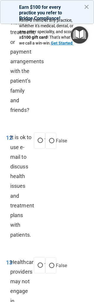
click at [39, 138] on input "True" at bounding box center [39, 140] width 5 height 4
radio input "true"
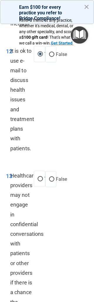
scroll to position [2235, 0]
click at [54, 177] on input "False" at bounding box center [51, 179] width 5 height 4
radio input "true"
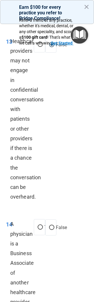
scroll to position [2370, 0]
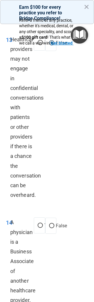
click at [50, 224] on input "False" at bounding box center [51, 226] width 5 height 4
radio input "true"
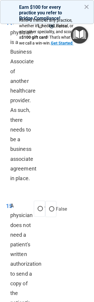
scroll to position [2570, 0]
click at [38, 206] on input "True" at bounding box center [39, 208] width 5 height 4
radio input "true"
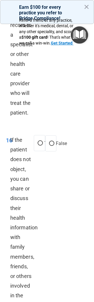
scroll to position [2872, 0]
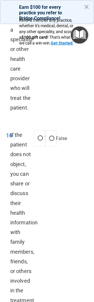
click at [53, 130] on label "False" at bounding box center [50, 138] width 11 height 16
click at [53, 136] on input "False" at bounding box center [51, 138] width 5 height 4
radio input "true"
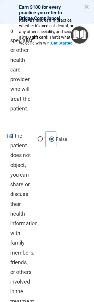
scroll to position [2847, 0]
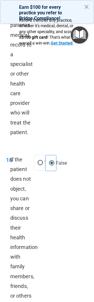
click at [34, 154] on label "True" at bounding box center [39, 162] width 11 height 16
click at [37, 161] on input "True" at bounding box center [39, 163] width 5 height 4
radio input "true"
radio input "false"
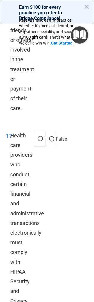
scroll to position [3103, 0]
click at [37, 130] on label "True" at bounding box center [39, 138] width 11 height 16
click at [37, 136] on input "True" at bounding box center [39, 138] width 5 height 4
radio input "true"
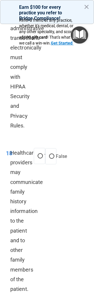
scroll to position [3288, 0]
click at [31, 149] on span "Healthcare providers may communicate family history information to the patient …" at bounding box center [26, 220] width 32 height 142
click at [36, 147] on label "True" at bounding box center [39, 155] width 11 height 16
click at [37, 154] on input "True" at bounding box center [39, 156] width 5 height 4
radio input "true"
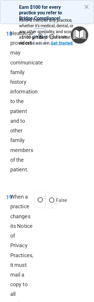
scroll to position [3411, 0]
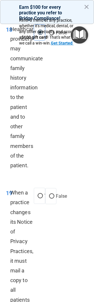
click at [52, 194] on input "False" at bounding box center [51, 196] width 5 height 4
radio input "true"
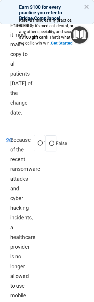
scroll to position [3636, 0]
click at [52, 142] on input "False" at bounding box center [51, 144] width 5 height 4
radio input "true"
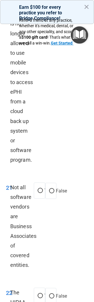
scroll to position [3870, 0]
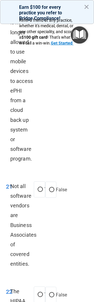
click at [40, 187] on input "True" at bounding box center [39, 189] width 5 height 4
radio input "true"
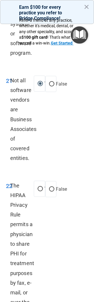
scroll to position [4000, 0]
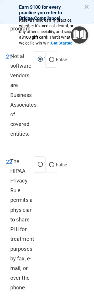
click at [39, 162] on input "True" at bounding box center [39, 164] width 5 height 4
radio input "true"
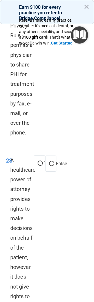
scroll to position [4154, 0]
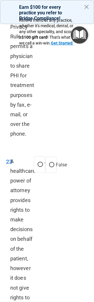
click at [52, 157] on label "False" at bounding box center [50, 165] width 11 height 16
click at [52, 163] on input "False" at bounding box center [51, 165] width 5 height 4
radio input "true"
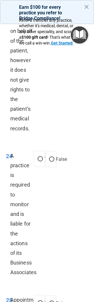
scroll to position [4367, 0]
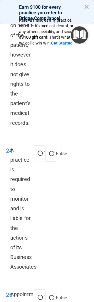
click at [50, 145] on label "False" at bounding box center [50, 153] width 11 height 16
click at [50, 152] on input "False" at bounding box center [51, 154] width 5 height 4
radio input "true"
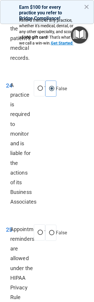
scroll to position [4440, 0]
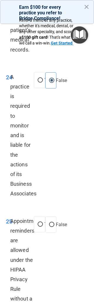
click at [39, 222] on input "True" at bounding box center [39, 224] width 5 height 4
radio input "true"
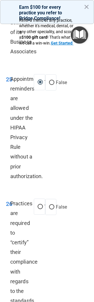
scroll to position [4580, 0]
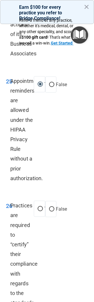
click at [50, 201] on label "False" at bounding box center [50, 209] width 11 height 16
click at [50, 207] on input "False" at bounding box center [51, 209] width 5 height 4
radio input "true"
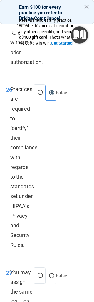
scroll to position [4716, 0]
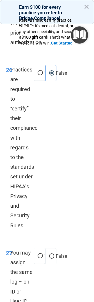
click at [40, 254] on input "True" at bounding box center [39, 256] width 5 height 4
radio input "true"
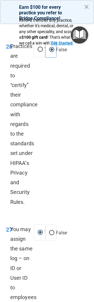
scroll to position [4742, 0]
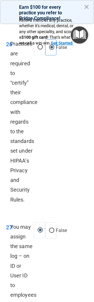
click at [35, 222] on label "True" at bounding box center [39, 230] width 11 height 16
click at [37, 228] on input "True" at bounding box center [39, 230] width 5 height 4
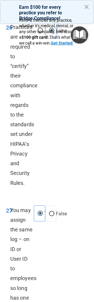
scroll to position [4759, 0]
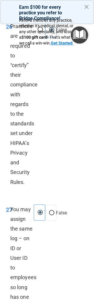
click at [43, 204] on label "True" at bounding box center [39, 212] width 11 height 16
click at [43, 210] on input "True" at bounding box center [39, 212] width 5 height 4
click at [53, 211] on input "False" at bounding box center [51, 213] width 5 height 4
radio input "true"
radio input "false"
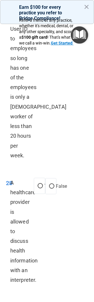
scroll to position [4992, 0]
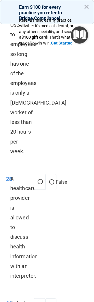
click at [40, 180] on input "True" at bounding box center [39, 182] width 5 height 4
radio input "true"
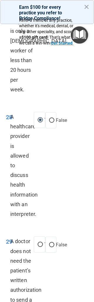
scroll to position [5054, 0]
click at [40, 242] on input "True" at bounding box center [39, 244] width 5 height 4
radio input "true"
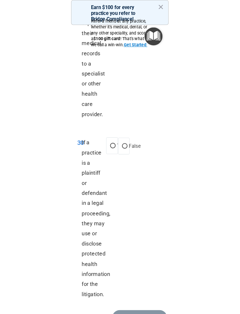
scroll to position [5340, 0]
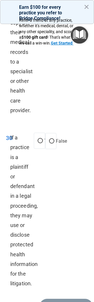
click at [51, 139] on input "False" at bounding box center [51, 141] width 5 height 4
radio input "true"
click at [38, 139] on input "True" at bounding box center [39, 141] width 5 height 4
radio input "true"
radio input "false"
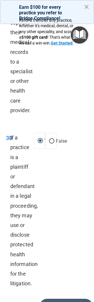
click at [53, 298] on button "Submit" at bounding box center [65, 305] width 53 height 15
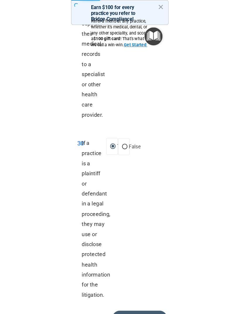
scroll to position [1844, 0]
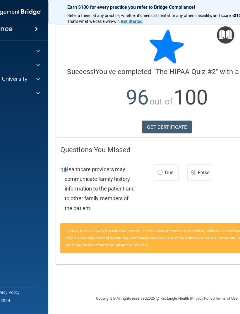
click at [178, 126] on link "GET CERTIFICATE" at bounding box center [167, 127] width 50 height 13
click at [230, 37] on img "Open Resource Center" at bounding box center [225, 34] width 17 height 17
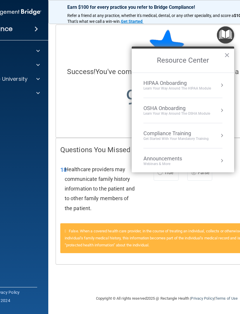
click at [184, 133] on div "Compliance Training" at bounding box center [175, 133] width 65 height 6
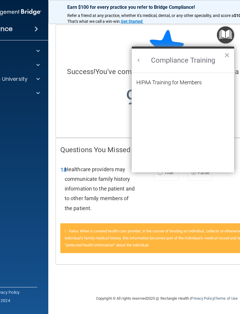
click at [198, 83] on div "HIPAA Training for Members" at bounding box center [168, 82] width 65 height 5
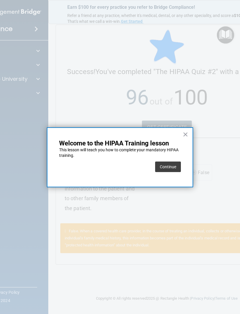
click at [170, 164] on button "Continue" at bounding box center [168, 166] width 26 height 11
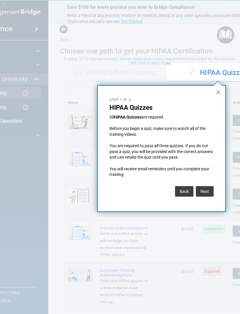
click at [220, 89] on button "×" at bounding box center [218, 91] width 6 height 9
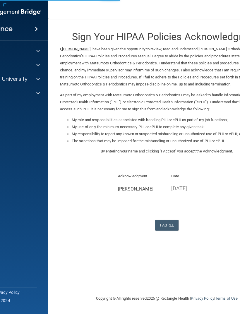
click at [170, 220] on button "I Agree" at bounding box center [166, 225] width 23 height 11
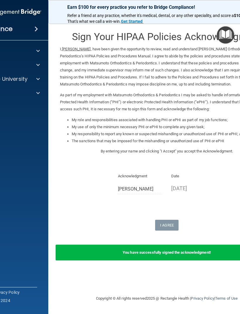
click at [224, 34] on img "Open Resource Center" at bounding box center [225, 34] width 17 height 17
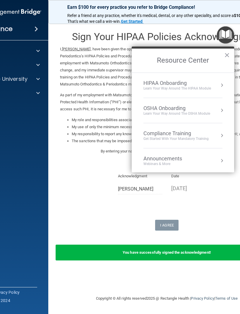
click at [202, 137] on div "Get Started with your mandatory training" at bounding box center [175, 138] width 65 height 5
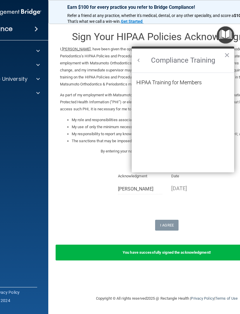
click at [184, 81] on div "HIPAA Training for Members" at bounding box center [168, 82] width 65 height 5
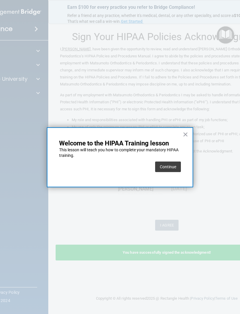
click at [173, 164] on button "Continue" at bounding box center [168, 166] width 26 height 11
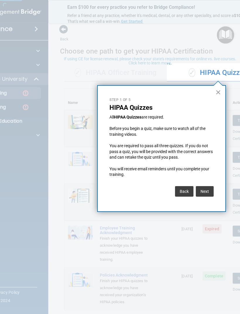
click at [215, 92] on button "×" at bounding box center [218, 91] width 6 height 9
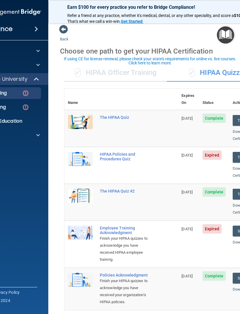
click at [220, 74] on div "✓ HIPAA Quizzes" at bounding box center [218, 73] width 102 height 18
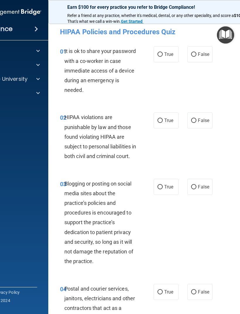
click at [196, 53] on input "False" at bounding box center [193, 54] width 5 height 4
radio input "true"
click at [158, 128] on label "True" at bounding box center [166, 120] width 25 height 16
click at [158, 123] on input "True" at bounding box center [159, 120] width 5 height 4
radio input "true"
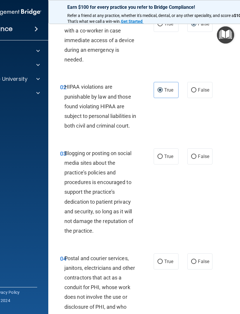
scroll to position [31, 0]
click at [209, 160] on label "False" at bounding box center [199, 156] width 25 height 16
click at [196, 159] on input "False" at bounding box center [193, 156] width 5 height 4
radio input "true"
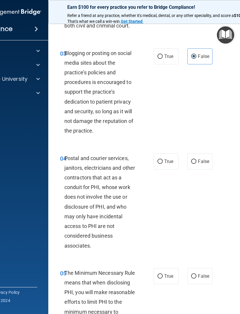
scroll to position [131, 0]
click at [166, 164] on span "True" at bounding box center [168, 161] width 9 height 6
click at [163, 164] on input "True" at bounding box center [159, 161] width 5 height 4
radio input "true"
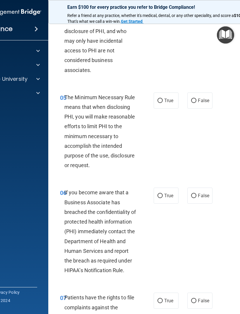
scroll to position [307, 0]
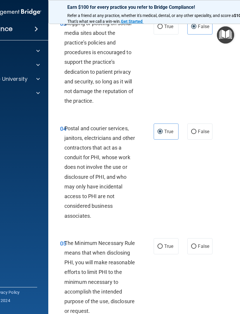
click at [198, 137] on label "False" at bounding box center [199, 131] width 25 height 16
click at [196, 134] on input "False" at bounding box center [193, 132] width 5 height 4
radio input "true"
radio input "false"
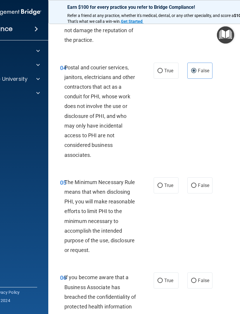
scroll to position [226, 0]
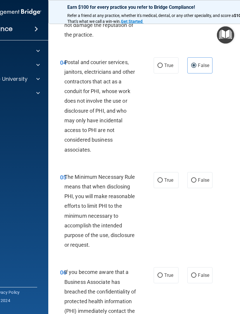
click at [168, 181] on label "True" at bounding box center [166, 180] width 25 height 16
click at [163, 181] on input "True" at bounding box center [159, 180] width 5 height 4
radio input "true"
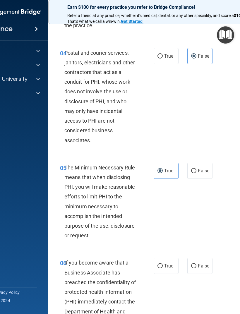
click at [201, 175] on label "False" at bounding box center [199, 171] width 25 height 16
click at [196, 173] on input "False" at bounding box center [193, 171] width 5 height 4
radio input "true"
radio input "false"
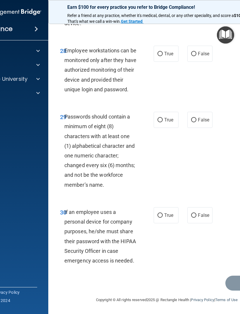
scroll to position [2066, 0]
click at [202, 215] on span "False" at bounding box center [203, 215] width 11 height 6
click at [196, 215] on input "False" at bounding box center [193, 215] width 5 height 4
radio input "true"
click at [162, 119] on input "True" at bounding box center [159, 120] width 5 height 4
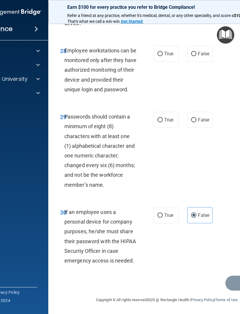
radio input "true"
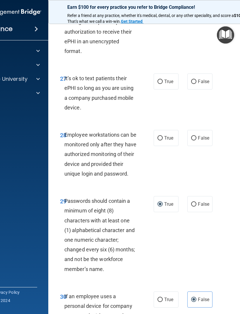
scroll to position [1974, 0]
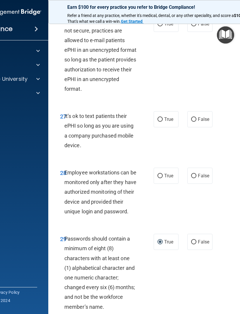
click at [174, 184] on label "True" at bounding box center [166, 176] width 25 height 16
click at [163, 178] on input "True" at bounding box center [159, 176] width 5 height 4
radio input "true"
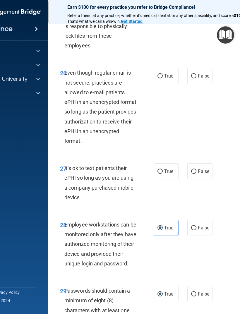
scroll to position [1884, 0]
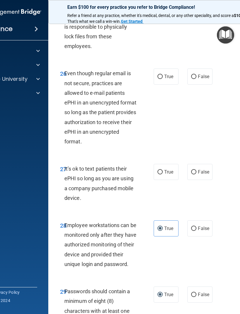
click at [171, 175] on span "True" at bounding box center [168, 172] width 9 height 6
click at [163, 174] on input "True" at bounding box center [159, 172] width 5 height 4
radio input "true"
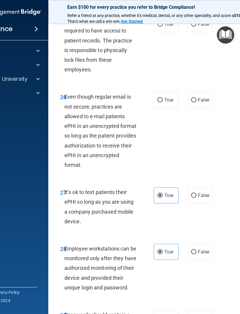
scroll to position [1860, 0]
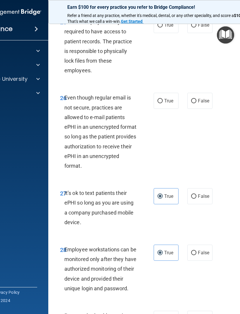
click at [202, 199] on span "False" at bounding box center [203, 196] width 11 height 6
click at [196, 199] on input "False" at bounding box center [193, 196] width 5 height 4
radio input "true"
radio input "false"
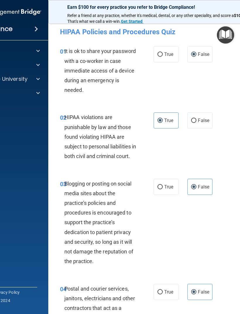
scroll to position [0, 0]
click at [228, 34] on img "Open Resource Center" at bounding box center [225, 34] width 17 height 17
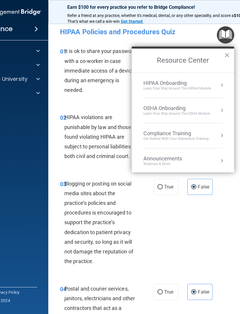
click at [180, 137] on div "Get Started with your mandatory training" at bounding box center [175, 138] width 65 height 5
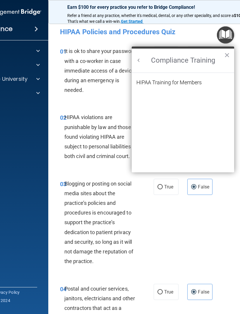
click at [207, 78] on ol "HIPAA Training for Members" at bounding box center [182, 123] width 93 height 100
click at [193, 82] on div "HIPAA Training for Members" at bounding box center [168, 82] width 65 height 5
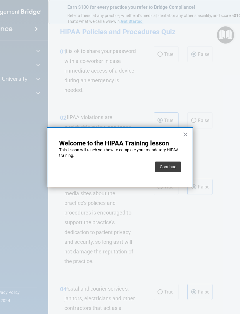
click at [172, 168] on button "Continue" at bounding box center [168, 166] width 26 height 11
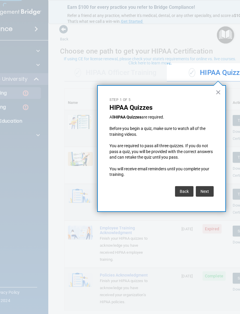
click at [217, 88] on button "×" at bounding box center [218, 91] width 6 height 9
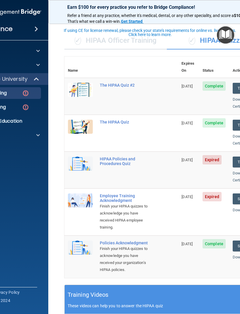
scroll to position [32, 0]
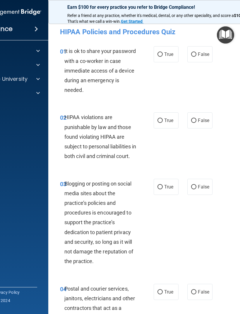
click at [228, 30] on img "Open Resource Center" at bounding box center [225, 34] width 17 height 17
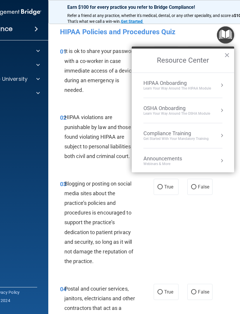
click at [182, 131] on div "Compliance Training" at bounding box center [175, 133] width 65 height 6
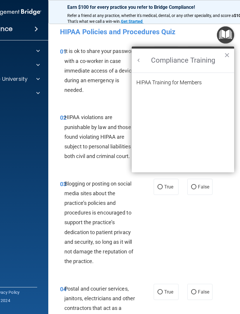
click at [194, 83] on div "HIPAA Training for Members" at bounding box center [168, 82] width 65 height 5
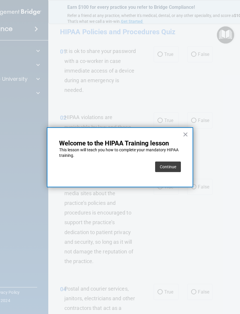
click at [173, 164] on button "Continue" at bounding box center [168, 166] width 26 height 11
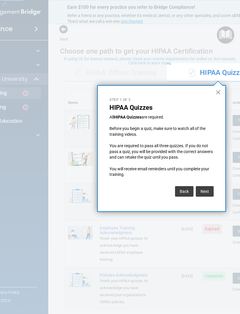
click at [216, 97] on button "×" at bounding box center [218, 91] width 6 height 9
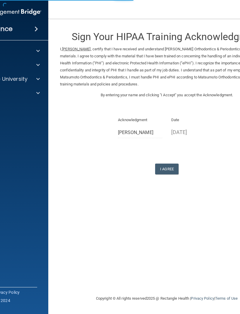
click at [171, 166] on button "I Agree" at bounding box center [166, 169] width 23 height 11
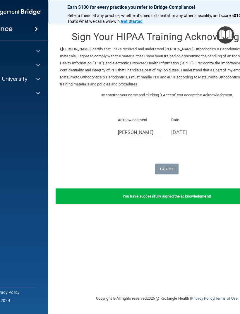
click at [225, 35] on img "Open Resource Center" at bounding box center [225, 34] width 17 height 17
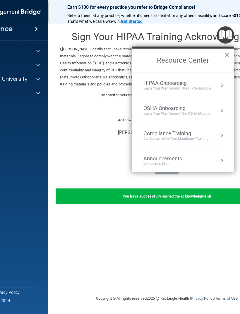
click at [185, 135] on div "Compliance Training" at bounding box center [175, 133] width 65 height 6
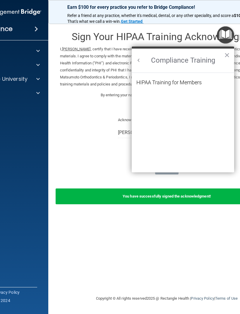
click at [196, 77] on ol "HIPAA Training for Members" at bounding box center [182, 123] width 93 height 100
click at [189, 85] on div "HIPAA Training for Members" at bounding box center [168, 82] width 65 height 5
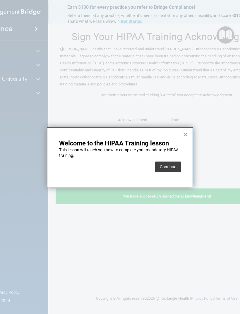
click at [170, 169] on button "Continue" at bounding box center [168, 166] width 26 height 11
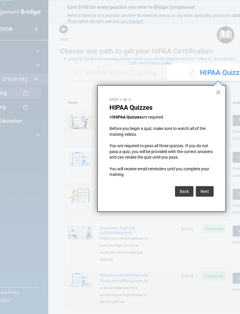
click at [215, 94] on button "×" at bounding box center [218, 91] width 6 height 9
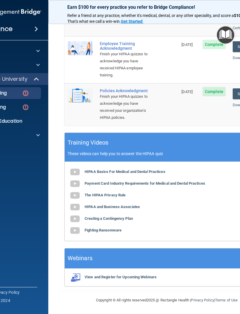
scroll to position [184, 0]
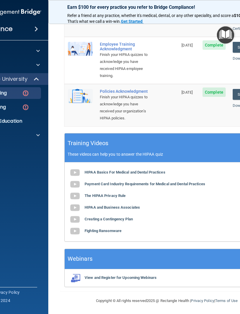
click at [145, 164] on div "HIPAA Basics For Medical and Dental Practices Payment Card Industry Requirement…" at bounding box center [167, 201] width 204 height 79
click at [145, 172] on b "HIPAA Basics For Medical and Dental Practices" at bounding box center [125, 172] width 81 height 4
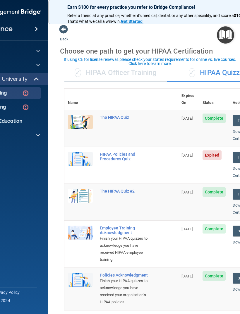
scroll to position [0, 0]
click at [148, 71] on div "✓ HIPAA Officer Training" at bounding box center [115, 73] width 102 height 18
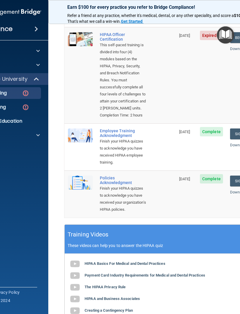
scroll to position [82, 0]
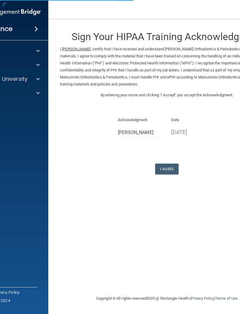
click at [171, 164] on button "I Agree" at bounding box center [166, 169] width 23 height 11
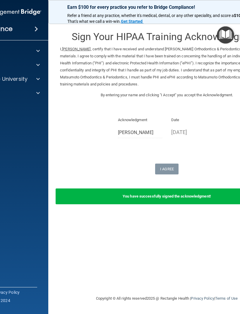
click at [224, 36] on img "Open Resource Center" at bounding box center [225, 34] width 17 height 17
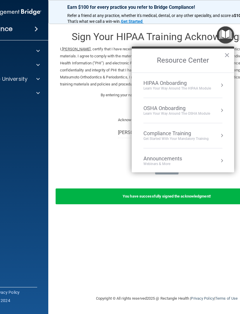
click at [189, 136] on div "Get Started with your mandatory training" at bounding box center [175, 138] width 65 height 5
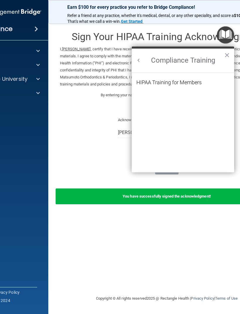
click at [206, 84] on li "HIPAA Training for Members" at bounding box center [182, 86] width 93 height 12
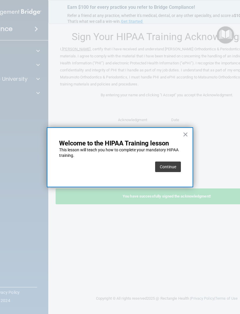
click at [173, 169] on button "Continue" at bounding box center [168, 166] width 26 height 11
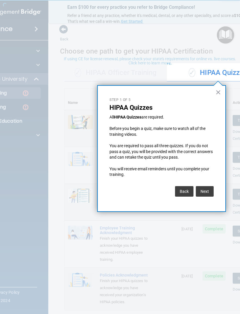
click at [217, 91] on button "×" at bounding box center [218, 91] width 6 height 9
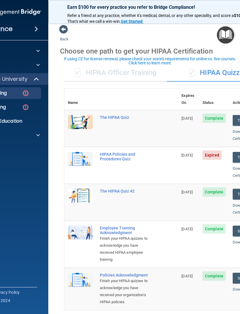
click at [145, 73] on div "✓ HIPAA Officer Training" at bounding box center [115, 73] width 102 height 18
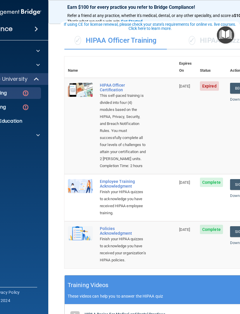
scroll to position [30, 0]
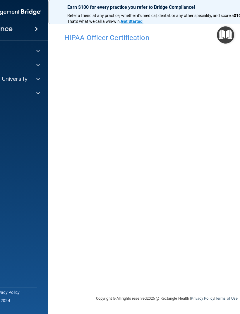
click at [231, 270] on div "HIPAA Officer Certification This course doesn’t expire until [DATE]. Are you su…" at bounding box center [167, 162] width 214 height 264
click at [193, 293] on div "Copyright © All rights reserved 2025 @ Rectangle Health | Privacy Policy | Term…" at bounding box center [167, 298] width 214 height 19
click at [230, 32] on img "Open Resource Center" at bounding box center [225, 34] width 17 height 17
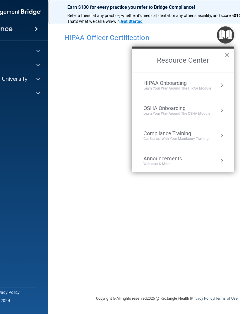
click at [207, 84] on div "HIPAA Onboarding" at bounding box center [177, 83] width 68 height 6
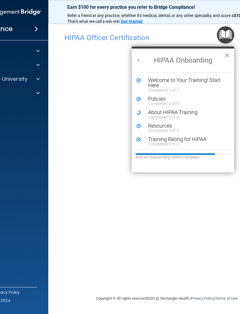
click at [188, 114] on div "About HIPAA Training" at bounding box center [187, 112] width 78 height 5
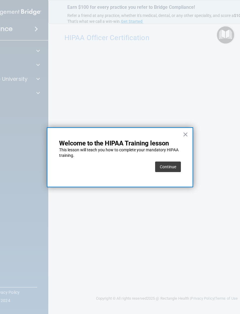
click at [168, 170] on button "Continue" at bounding box center [168, 166] width 26 height 11
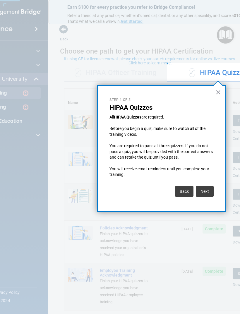
click at [219, 95] on button "×" at bounding box center [218, 91] width 6 height 9
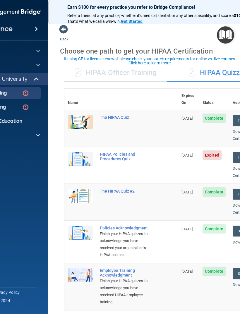
click at [145, 72] on div "✓ HIPAA Officer Training" at bounding box center [115, 73] width 102 height 18
